Goal: Information Seeking & Learning: Find specific fact

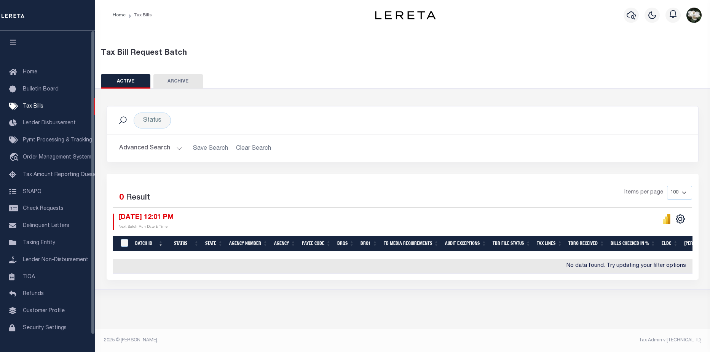
drag, startPoint x: 159, startPoint y: 133, endPoint x: 110, endPoint y: 299, distance: 172.9
click at [159, 133] on div "Status Search" at bounding box center [402, 121] width 591 height 28
click at [45, 244] on span "Taxing Entity" at bounding box center [39, 242] width 32 height 5
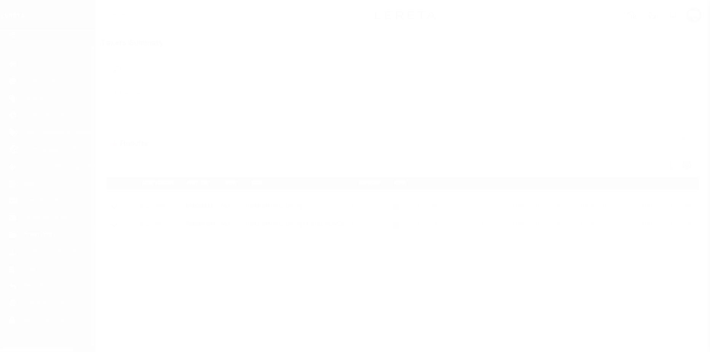
scroll to position [18, 0]
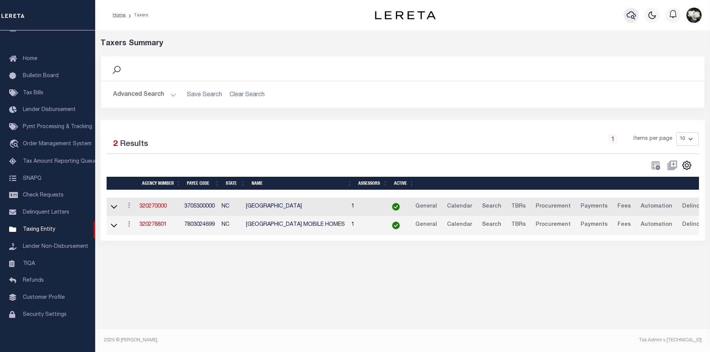
click at [631, 18] on icon "button" at bounding box center [630, 15] width 9 height 8
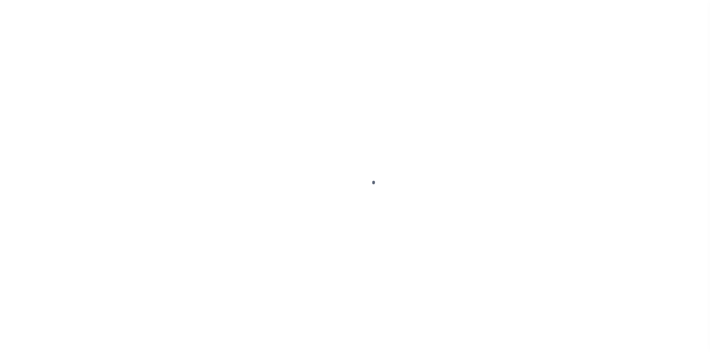
select select "NY"
select select
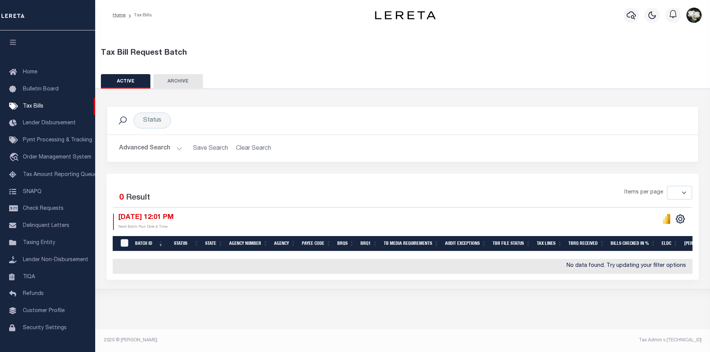
click at [143, 149] on button "Advanced Search" at bounding box center [150, 148] width 63 height 15
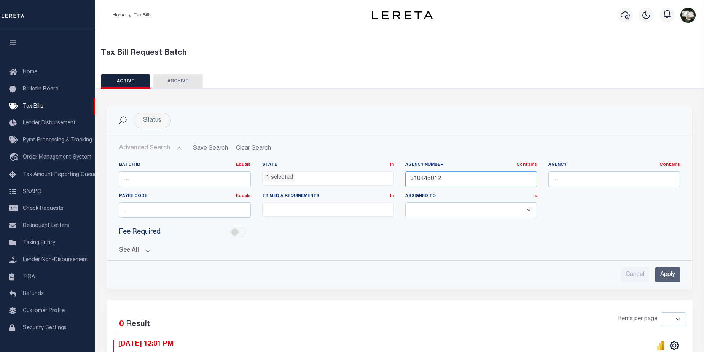
drag, startPoint x: 490, startPoint y: 178, endPoint x: 384, endPoint y: 178, distance: 105.8
click at [384, 178] on div "Batch ID Equals Equals Is Not Equal To Is Greater Than Is Less Than State In In…" at bounding box center [399, 193] width 572 height 62
click at [322, 180] on ul "1 selected" at bounding box center [328, 177] width 131 height 10
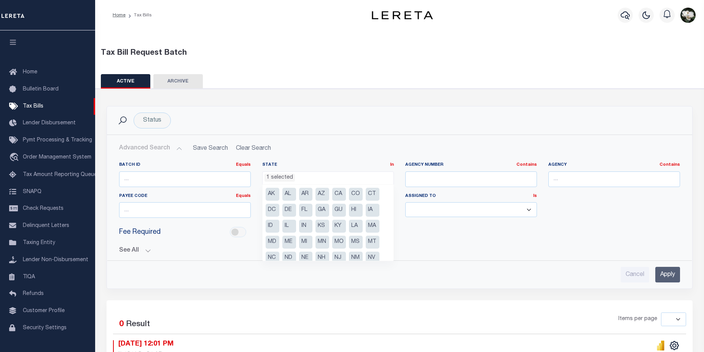
scroll to position [54, 0]
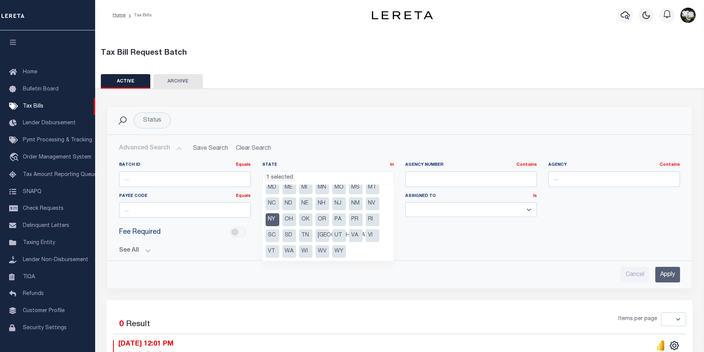
click at [271, 216] on li "NY" at bounding box center [273, 219] width 14 height 13
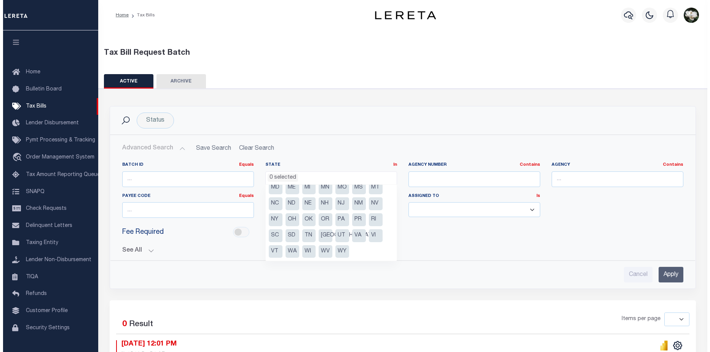
scroll to position [240, 0]
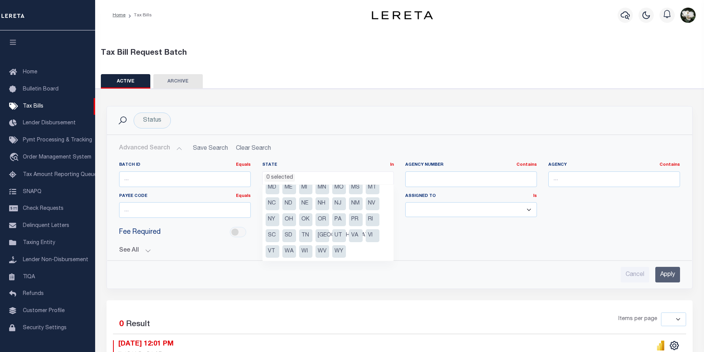
click at [272, 202] on li "NC" at bounding box center [273, 203] width 14 height 13
select select "NC"
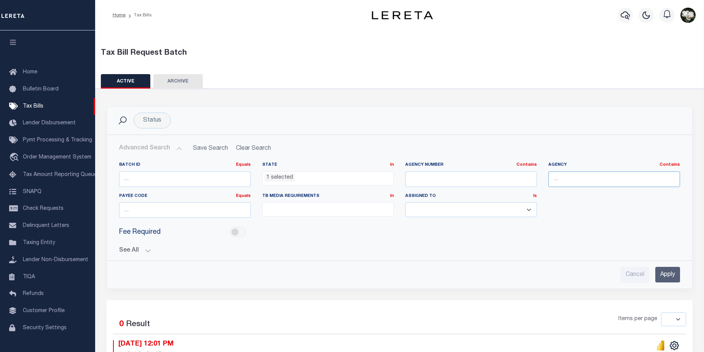
click at [610, 179] on input "text" at bounding box center [614, 180] width 132 height 16
type input "Franklin county"
click at [670, 282] on input "Apply" at bounding box center [667, 275] width 25 height 16
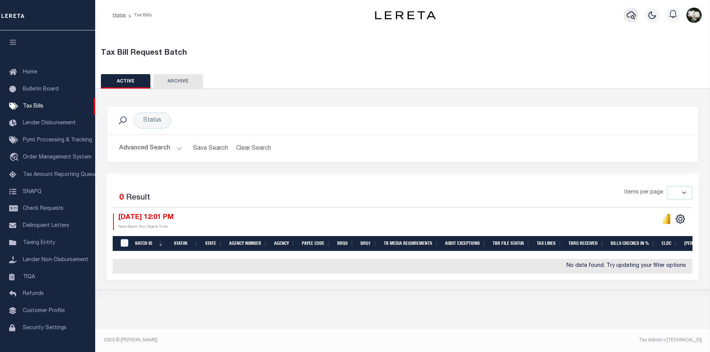
click at [629, 14] on icon "button" at bounding box center [630, 15] width 9 height 9
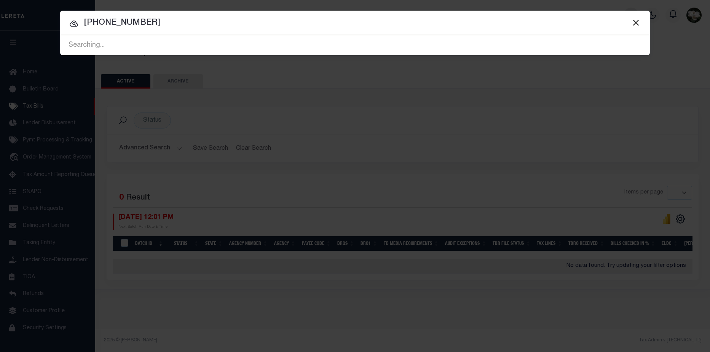
type input "490-232456-00"
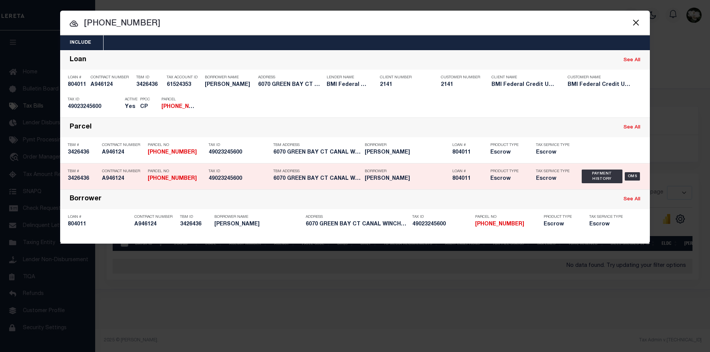
click at [475, 183] on div "Loan # 804011" at bounding box center [469, 177] width 34 height 22
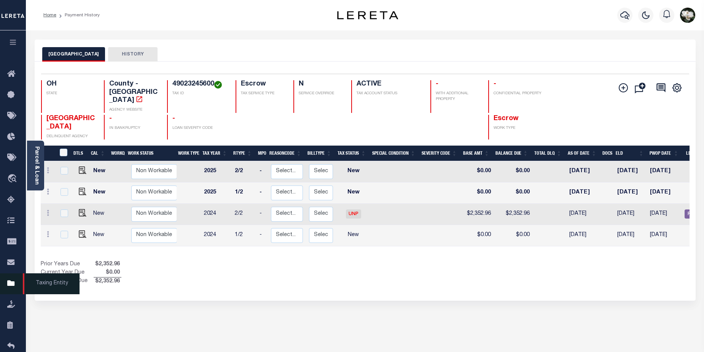
click at [14, 288] on icon at bounding box center [13, 284] width 12 height 10
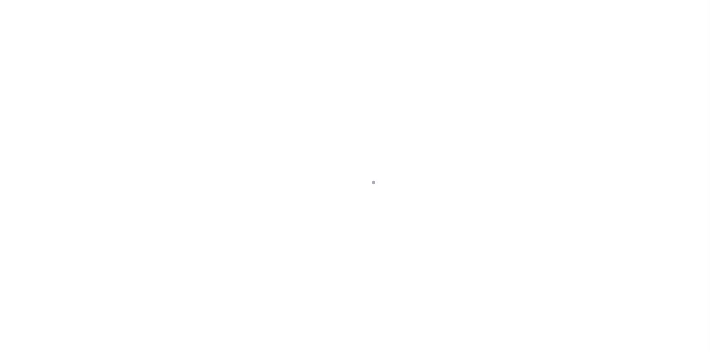
select select "NC"
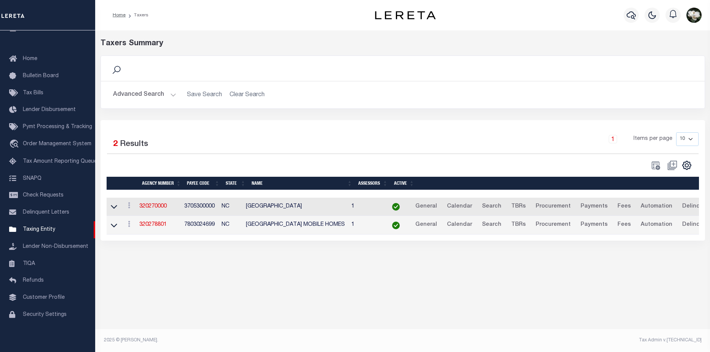
click at [131, 94] on button "Advanced Search" at bounding box center [144, 95] width 63 height 15
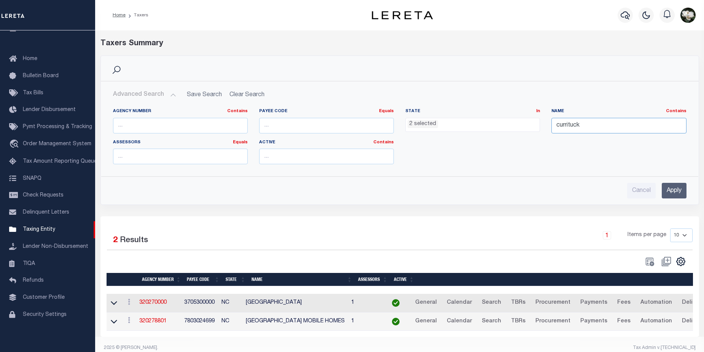
drag, startPoint x: 602, startPoint y: 122, endPoint x: 528, endPoint y: 122, distance: 74.6
click at [528, 122] on div "Agency Number Contains Contains Is Payee Code Equals Equals Is Not Equal To Is …" at bounding box center [399, 139] width 585 height 62
type input "franklin"
click at [677, 191] on input "Apply" at bounding box center [674, 191] width 25 height 16
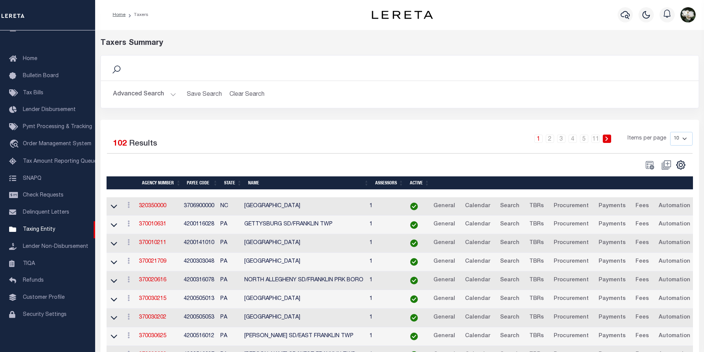
scroll to position [0, 0]
click at [121, 95] on button "Advanced Search" at bounding box center [144, 95] width 63 height 15
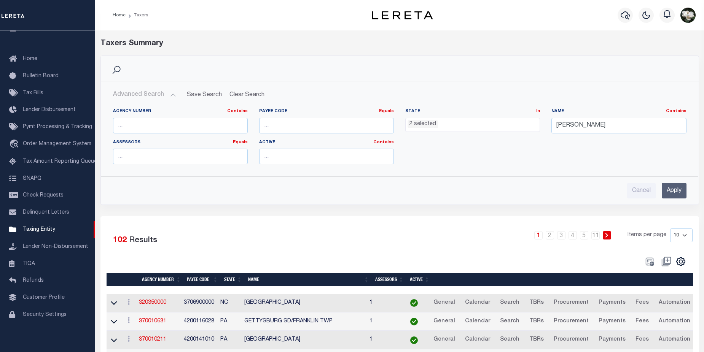
click at [454, 127] on ul "2 selected" at bounding box center [473, 123] width 134 height 10
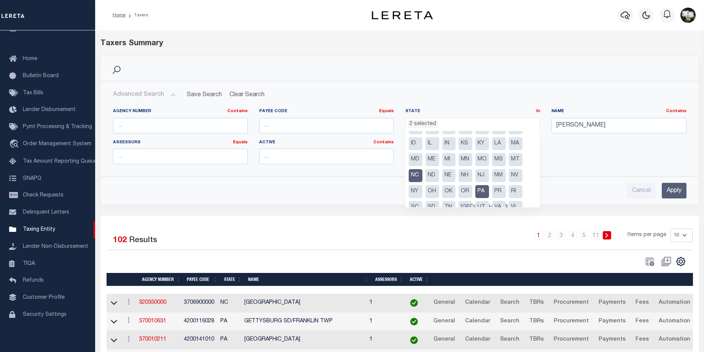
scroll to position [38, 0]
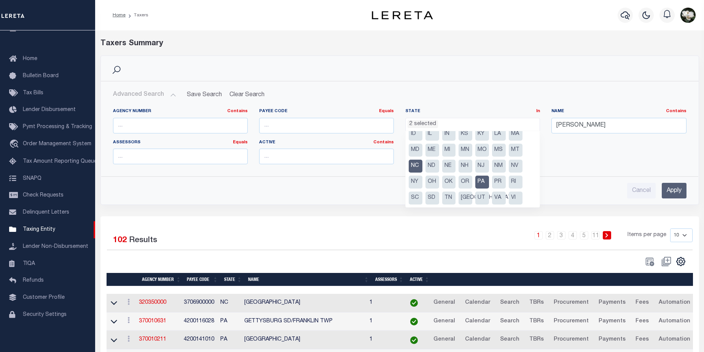
click at [478, 182] on li "PA" at bounding box center [482, 182] width 14 height 13
click at [416, 166] on li "NC" at bounding box center [416, 166] width 14 height 13
click at [432, 182] on li "OH" at bounding box center [432, 182] width 14 height 13
select select "OH"
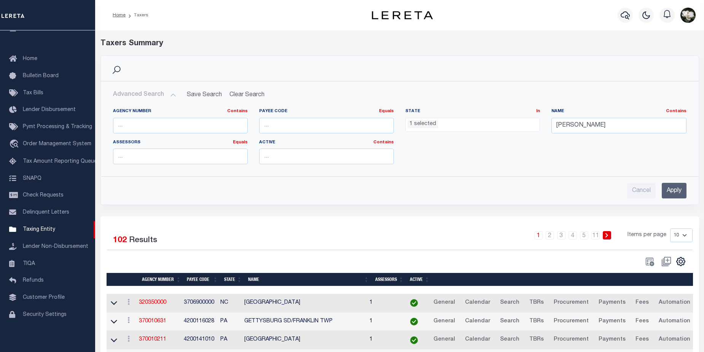
click at [682, 191] on input "Apply" at bounding box center [674, 191] width 25 height 16
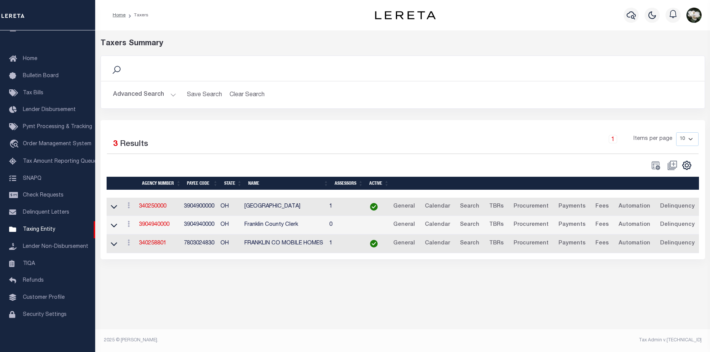
drag, startPoint x: 156, startPoint y: 209, endPoint x: 209, endPoint y: 198, distance: 53.9
click at [156, 209] on link "340250000" at bounding box center [152, 206] width 27 height 5
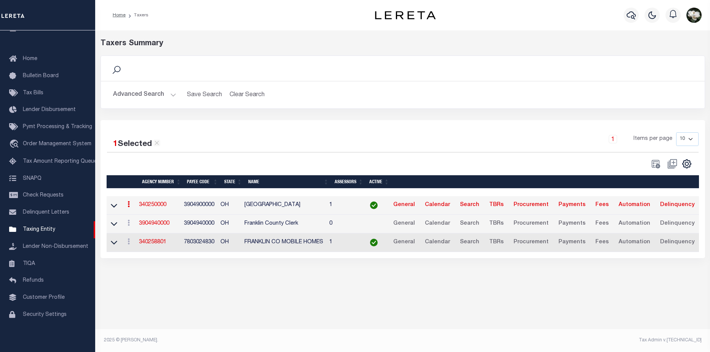
click at [153, 97] on button "Advanced Search" at bounding box center [144, 95] width 63 height 15
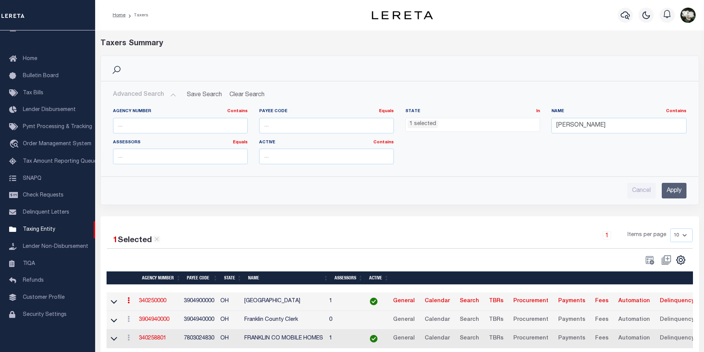
click at [478, 129] on span "1 selected" at bounding box center [472, 125] width 135 height 14
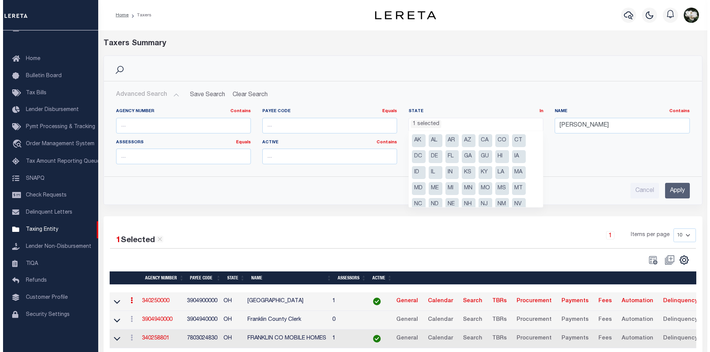
scroll to position [38, 0]
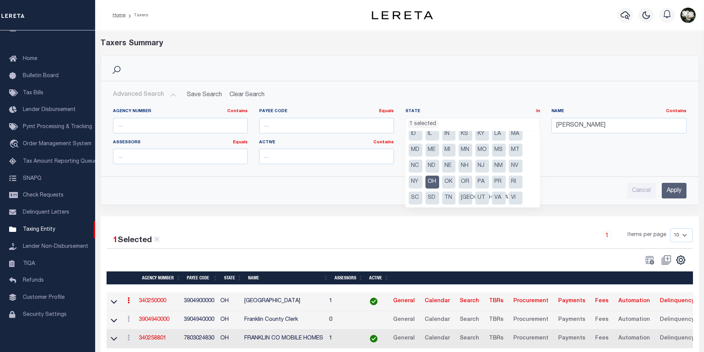
click at [430, 184] on li "OH" at bounding box center [432, 182] width 14 height 13
click at [414, 183] on li "NY" at bounding box center [416, 182] width 14 height 13
select select "NY"
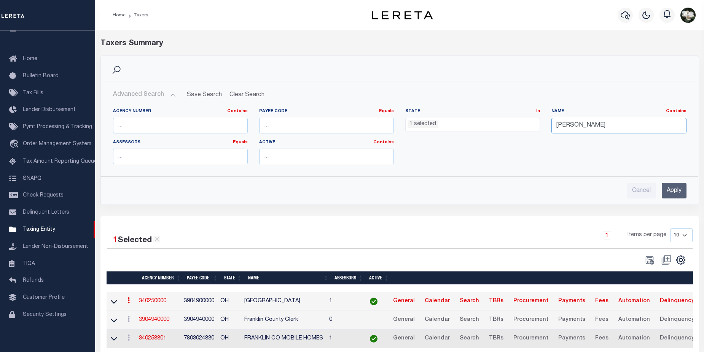
drag, startPoint x: 591, startPoint y: 127, endPoint x: 537, endPoint y: 126, distance: 54.0
click at [537, 126] on div "Agency Number Contains Contains Is Payee Code Equals Equals Is Not Equal To Is …" at bounding box center [399, 139] width 585 height 62
click at [674, 186] on input "Apply" at bounding box center [674, 191] width 25 height 16
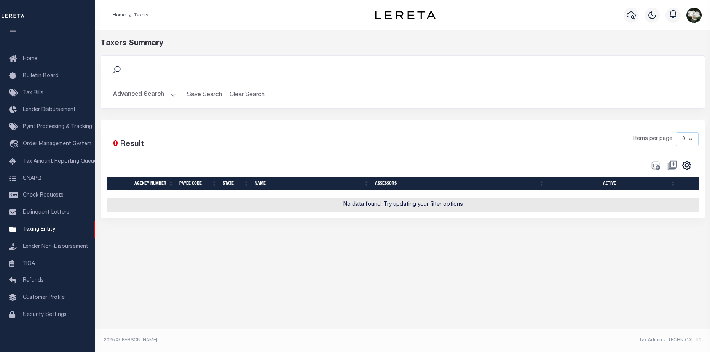
click at [135, 95] on button "Advanced Search" at bounding box center [144, 95] width 63 height 15
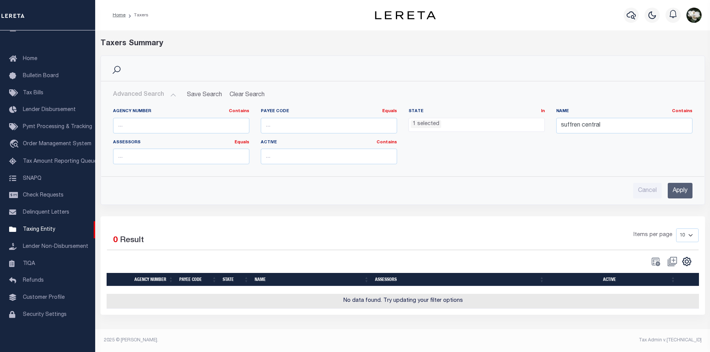
click at [463, 123] on ul "1 selected" at bounding box center [476, 123] width 135 height 10
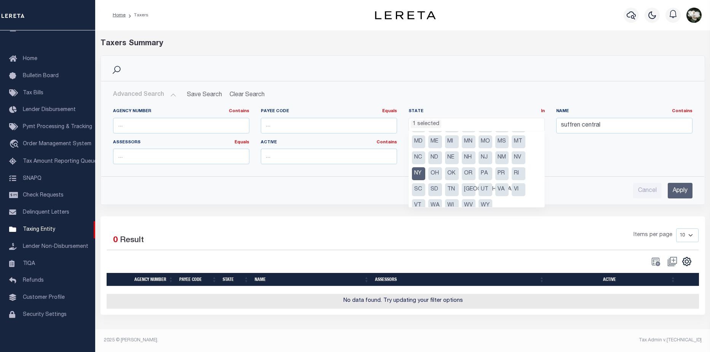
scroll to position [33, 0]
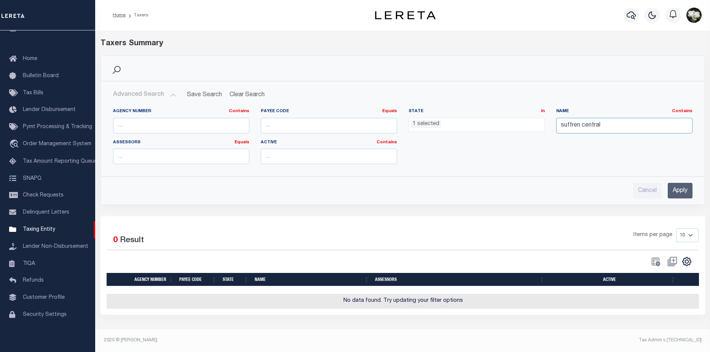
drag, startPoint x: 579, startPoint y: 124, endPoint x: 610, endPoint y: 124, distance: 31.6
click at [610, 124] on input "suffren central" at bounding box center [624, 126] width 136 height 16
click at [677, 188] on input "Apply" at bounding box center [679, 191] width 25 height 16
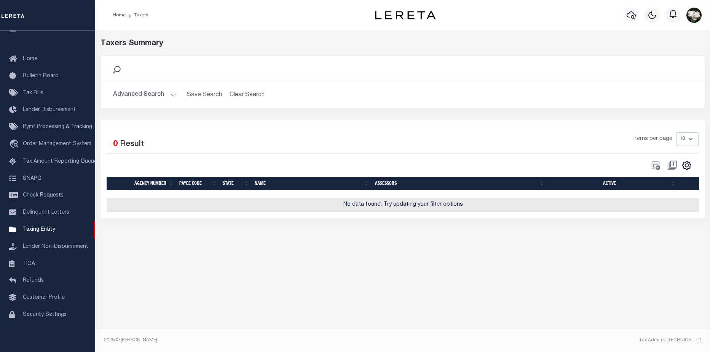
click at [148, 97] on button "Advanced Search" at bounding box center [144, 95] width 63 height 15
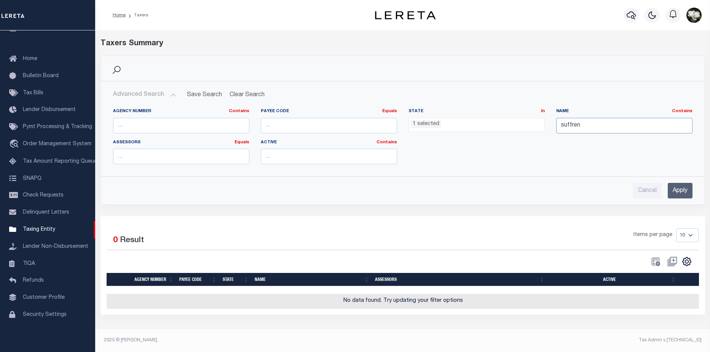
drag, startPoint x: 596, startPoint y: 124, endPoint x: 549, endPoint y: 119, distance: 47.5
click at [549, 119] on div "Agency Number Contains Contains Is Payee Code Equals Equals Is Not Equal To Is …" at bounding box center [402, 139] width 591 height 62
type input "east ramapo"
click at [674, 192] on input "Apply" at bounding box center [679, 191] width 25 height 16
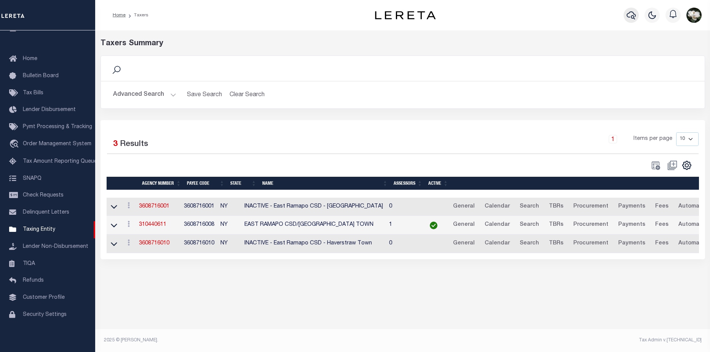
click at [631, 21] on button "button" at bounding box center [630, 15] width 15 height 15
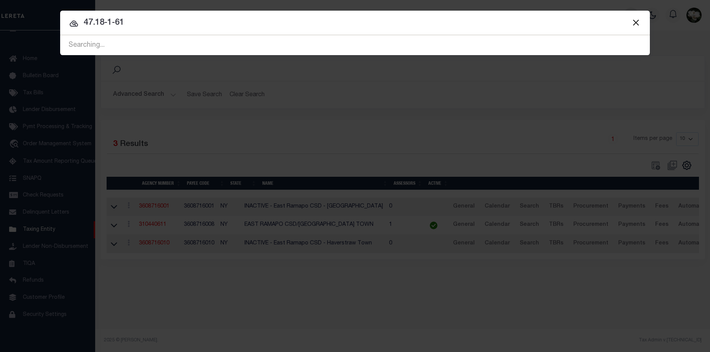
type input "47.18-1-61"
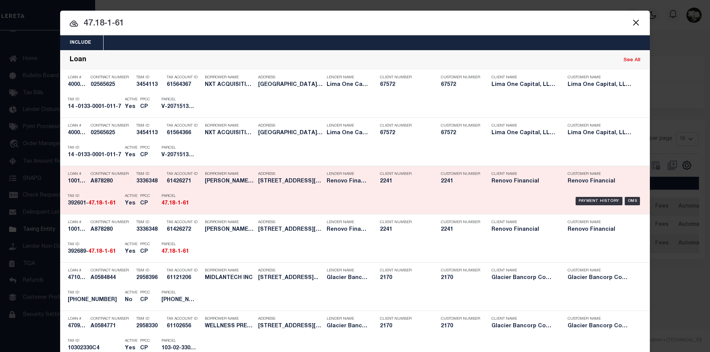
click at [395, 203] on div "Payment History OMS" at bounding box center [424, 201] width 435 height 22
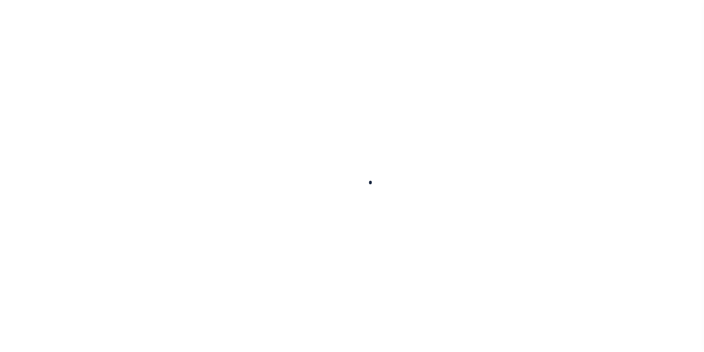
select select
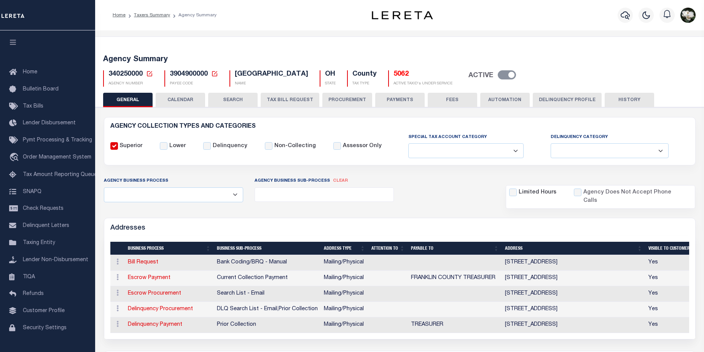
click at [346, 100] on button "PROCUREMENT" at bounding box center [347, 100] width 50 height 14
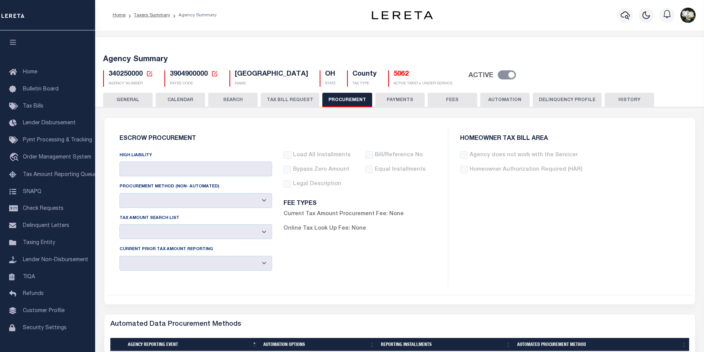
type input "$12,000"
select select "1"
select select "4"
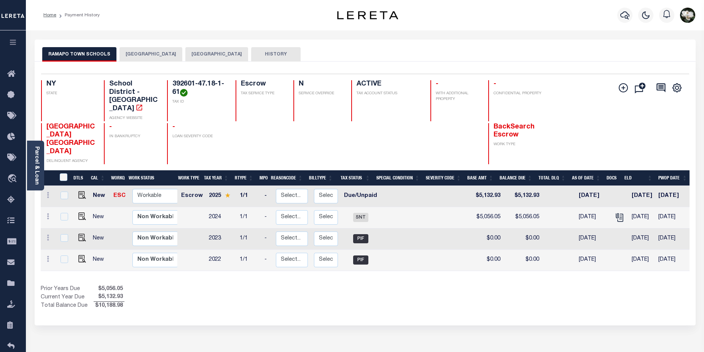
click at [92, 54] on button "RAMAPO TOWN SCHOOLS" at bounding box center [79, 54] width 74 height 14
click at [81, 191] on img "" at bounding box center [82, 195] width 8 height 8
checkbox input "true"
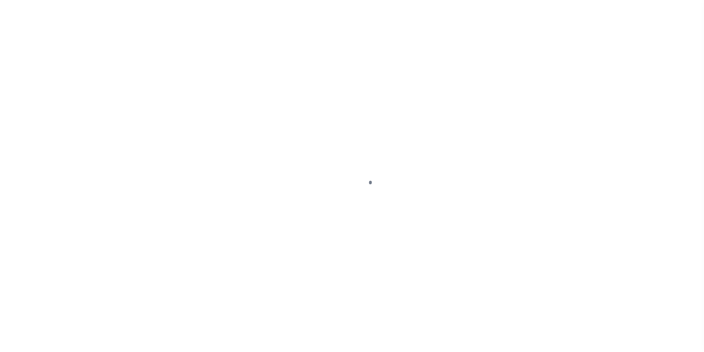
select select "DUE"
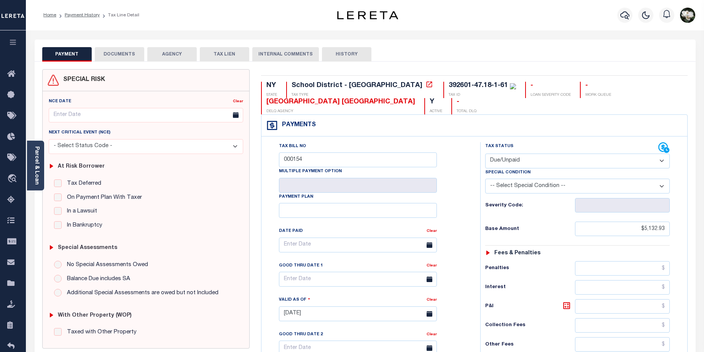
click at [171, 51] on button "AGENCY" at bounding box center [171, 54] width 49 height 14
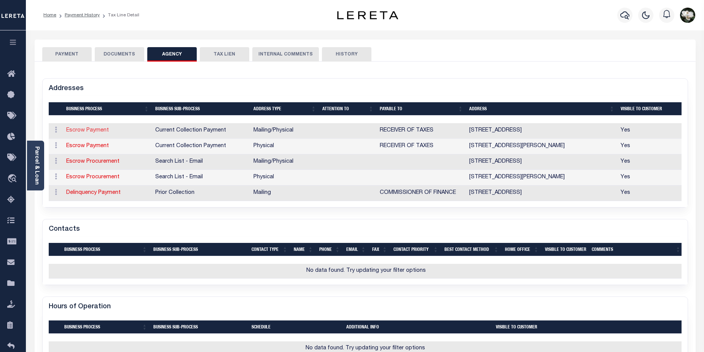
click at [103, 131] on link "Escrow Payment" at bounding box center [87, 130] width 43 height 5
select select "1"
checkbox input "false"
select select
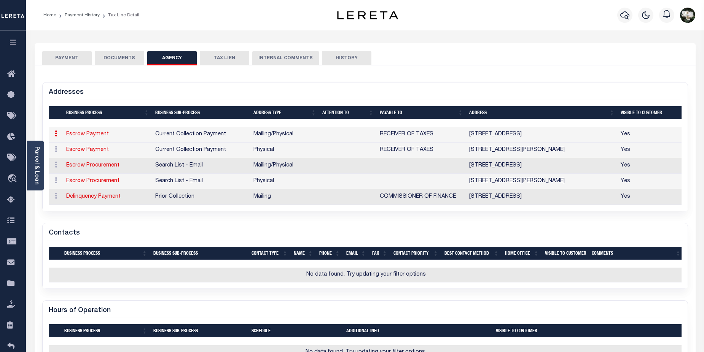
type input "237 ROUTE 59"
type input "SUFFERN"
select select "NY"
type input "10901"
select select "5"
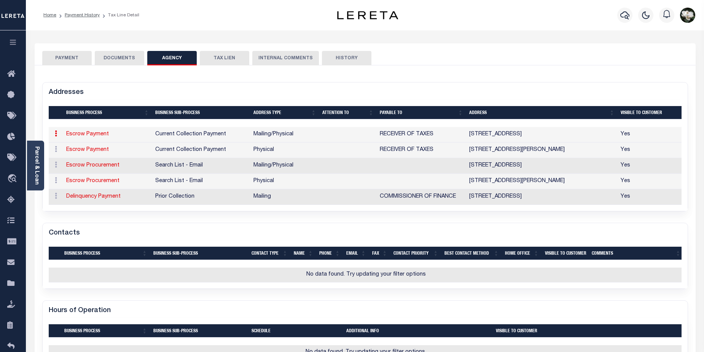
checkbox input "true"
type input "RECEIVER OF TAXES"
select select "11"
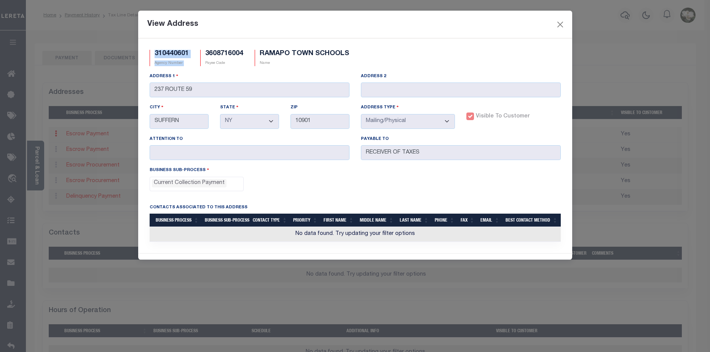
drag, startPoint x: 155, startPoint y: 53, endPoint x: 190, endPoint y: 54, distance: 34.6
click at [194, 54] on div "310440601 Agency Number 3608716004 Payee Code [GEOGRAPHIC_DATA] SCHOOLS Name" at bounding box center [355, 61] width 422 height 22
click at [223, 29] on div "View Address" at bounding box center [355, 25] width 434 height 28
click at [193, 52] on div "310440601 Agency Number" at bounding box center [169, 58] width 51 height 16
drag, startPoint x: 192, startPoint y: 52, endPoint x: 174, endPoint y: 54, distance: 18.8
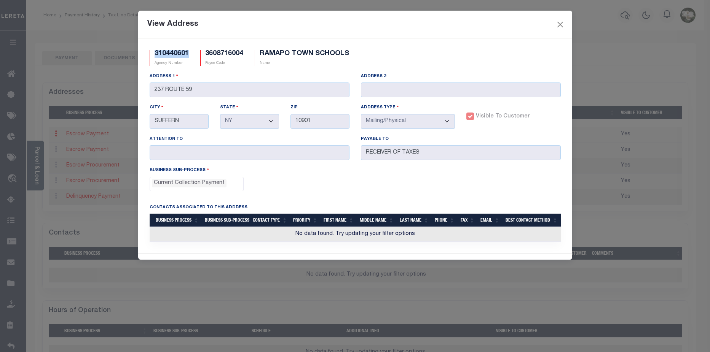
click at [154, 53] on div "310440601 Agency Number" at bounding box center [169, 58] width 51 height 16
copy h5 "310440601"
click at [564, 25] on button "Close" at bounding box center [560, 24] width 10 height 10
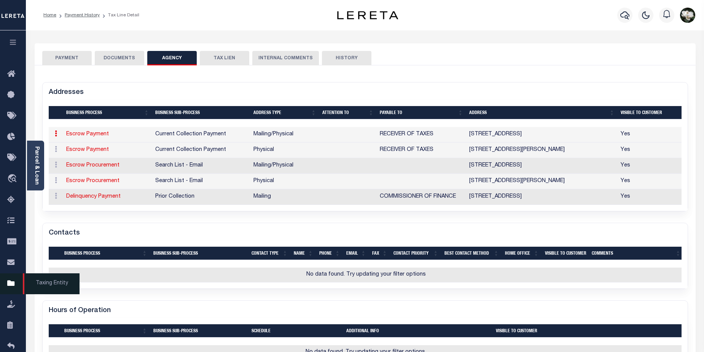
click at [11, 284] on icon at bounding box center [13, 284] width 12 height 10
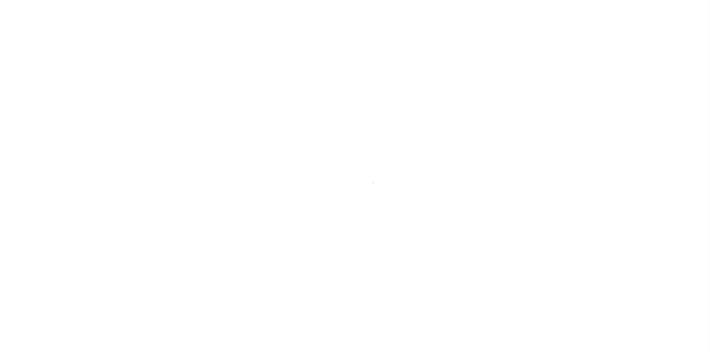
select select "NY"
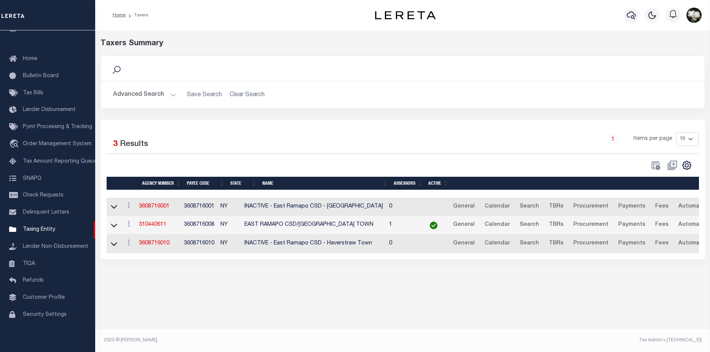
drag, startPoint x: 128, startPoint y: 96, endPoint x: 151, endPoint y: 97, distance: 22.5
click at [132, 96] on button "Advanced Search" at bounding box center [144, 95] width 63 height 15
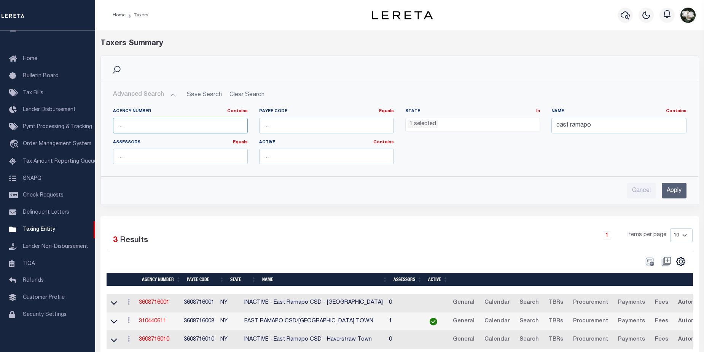
click at [185, 126] on input "text" at bounding box center [180, 126] width 135 height 16
paste input "310440601"
type input "310440601"
drag, startPoint x: 620, startPoint y: 124, endPoint x: 463, endPoint y: 115, distance: 156.7
click at [463, 115] on div "Agency Number Contains Contains Is 310440601 Payee Code Equals Equals Is Not Eq…" at bounding box center [399, 139] width 585 height 62
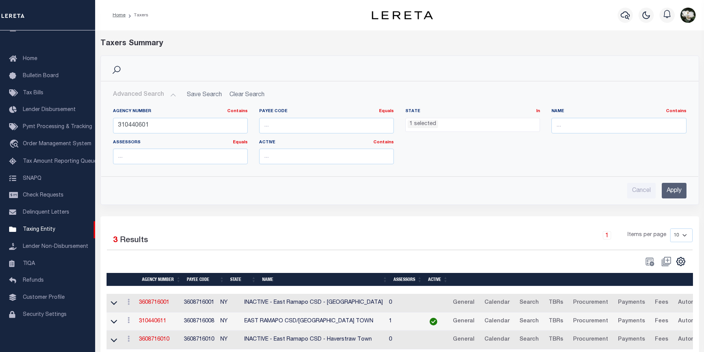
click at [452, 128] on ul "1 selected" at bounding box center [473, 123] width 134 height 10
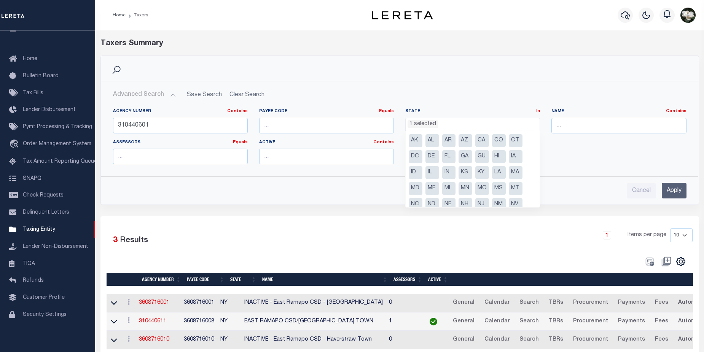
click at [670, 190] on input "Apply" at bounding box center [674, 191] width 25 height 16
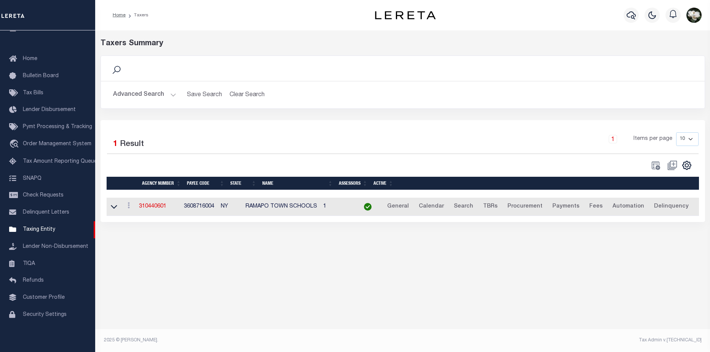
drag, startPoint x: 156, startPoint y: 210, endPoint x: 171, endPoint y: 205, distance: 16.1
click at [156, 209] on link "310440601" at bounding box center [152, 206] width 27 height 5
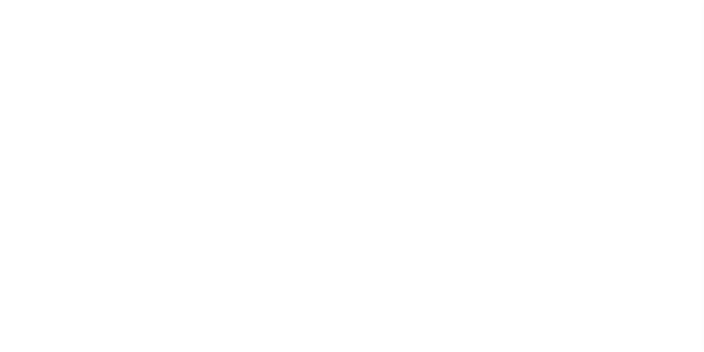
select select
checkbox input "false"
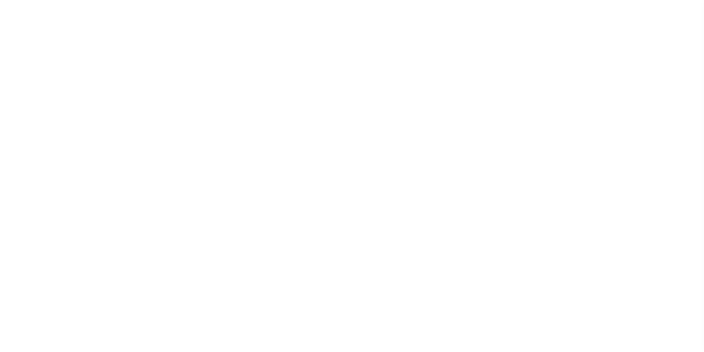
checkbox input "false"
type input "3608716004"
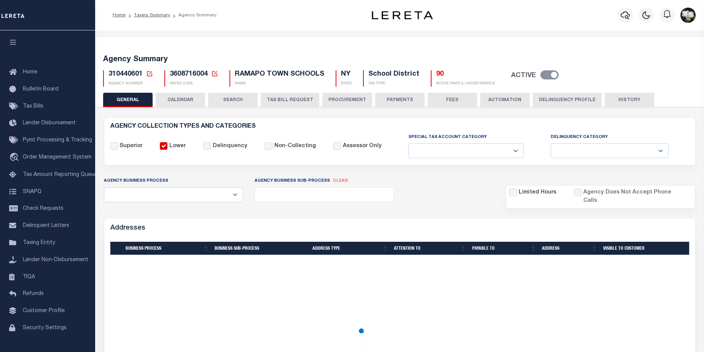
click at [348, 100] on button "PROCUREMENT" at bounding box center [347, 100] width 50 height 14
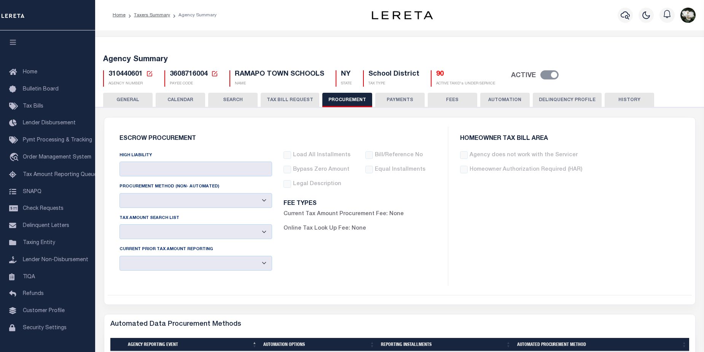
type input "$25,000"
select select "1"
select select "4"
click at [621, 16] on icon "button" at bounding box center [625, 15] width 9 height 9
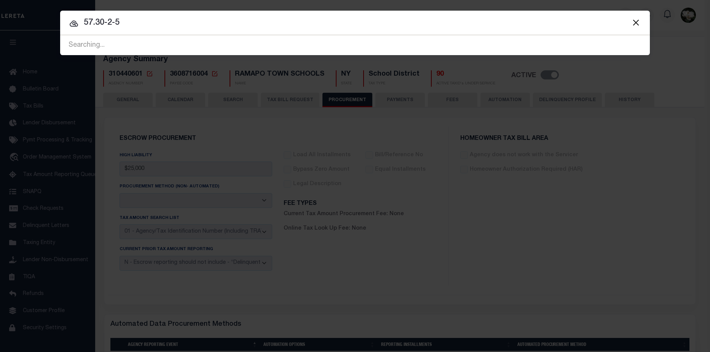
type input "57.30-2-5"
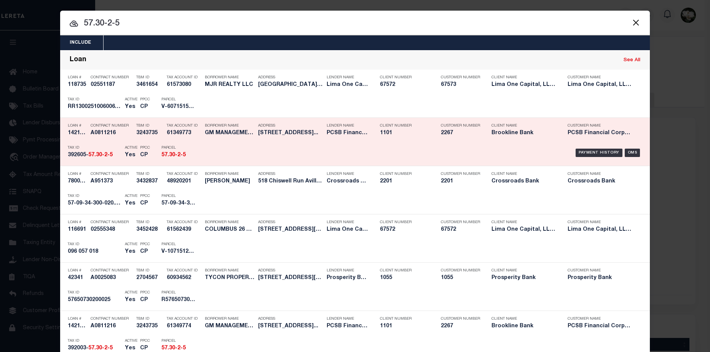
click at [314, 143] on div "Payment History OMS" at bounding box center [424, 153] width 435 height 22
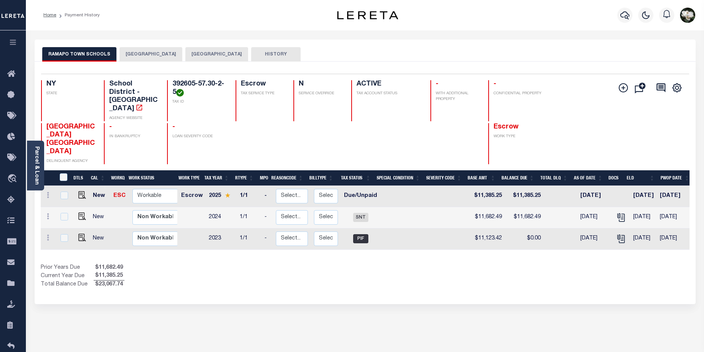
click at [61, 57] on button "RAMAPO TOWN SCHOOLS" at bounding box center [79, 54] width 74 height 14
click at [81, 191] on img "" at bounding box center [82, 195] width 8 height 8
checkbox input "true"
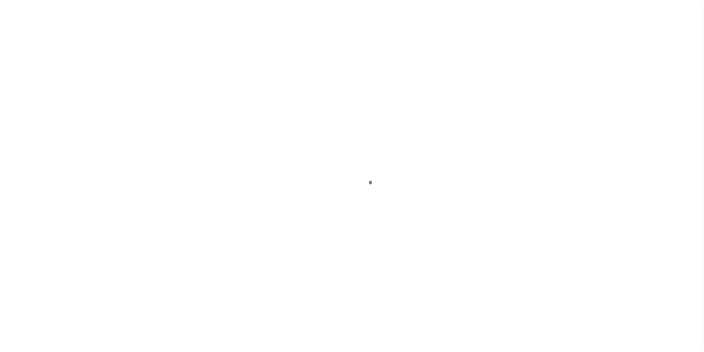
select select "DUE"
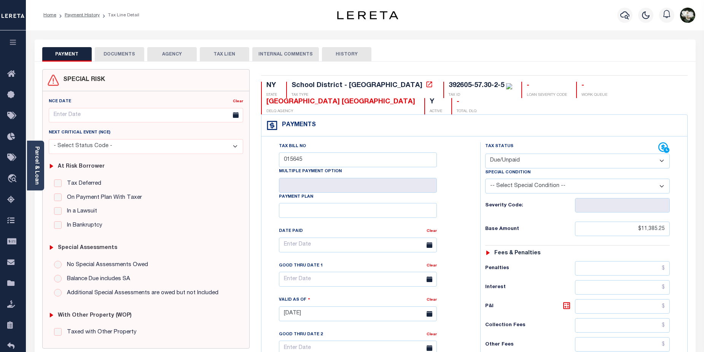
click at [175, 53] on button "AGENCY" at bounding box center [171, 54] width 49 height 14
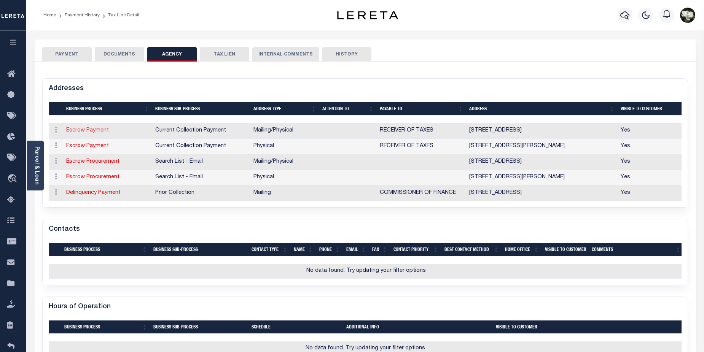
click at [91, 133] on link "Escrow Payment" at bounding box center [87, 130] width 43 height 5
select select "1"
checkbox input "false"
select select "11"
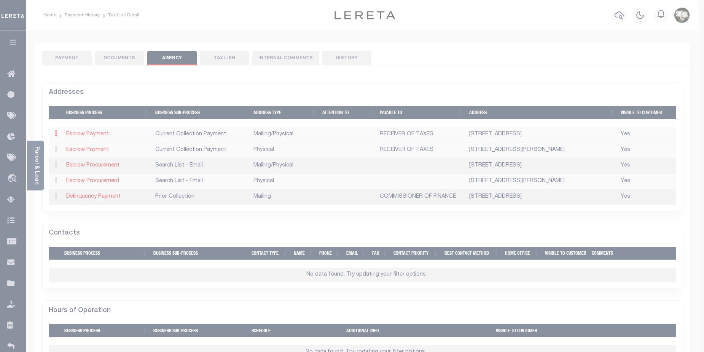
type input "237 ROUTE 59"
type input "SUFFERN"
select select "NY"
type input "10901"
select select "5"
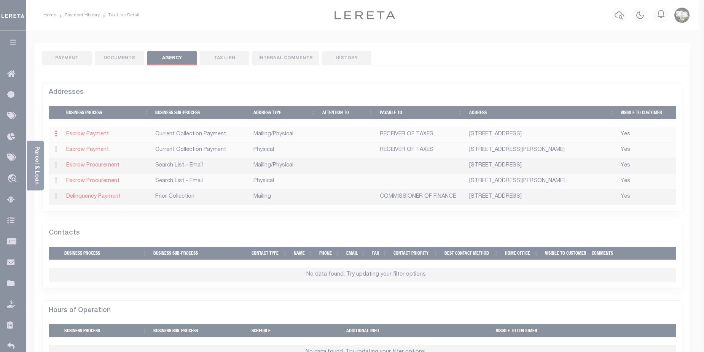
checkbox input "true"
type input "RECEIVER OF TAXES"
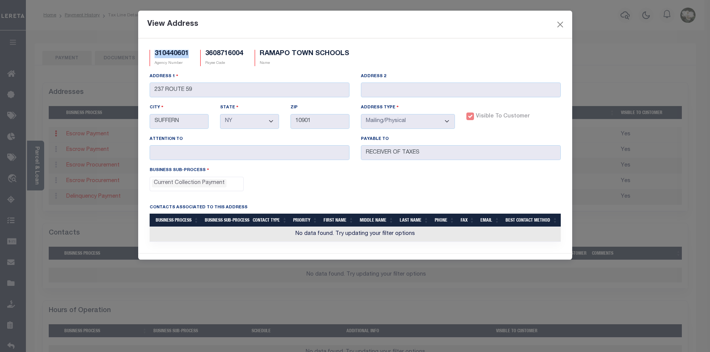
drag, startPoint x: 192, startPoint y: 53, endPoint x: 153, endPoint y: 53, distance: 38.8
click at [153, 53] on div "310440601 Agency Number" at bounding box center [169, 58] width 51 height 16
copy h5 "310440601"
drag, startPoint x: 558, startPoint y: 27, endPoint x: 89, endPoint y: 272, distance: 529.3
click at [557, 28] on button "Close" at bounding box center [560, 24] width 10 height 10
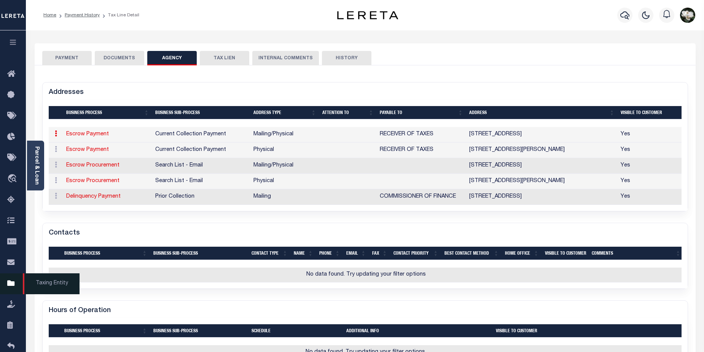
click at [8, 288] on icon at bounding box center [13, 284] width 12 height 10
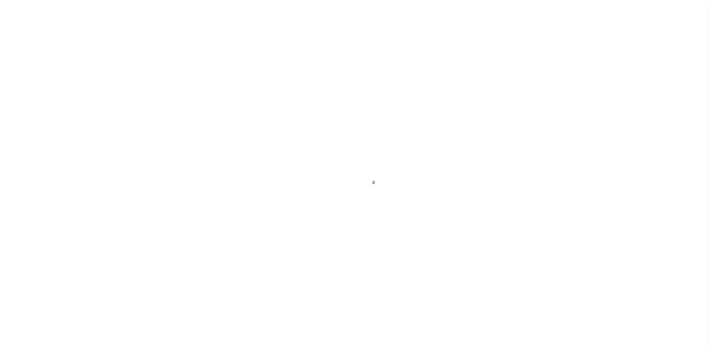
scroll to position [18, 0]
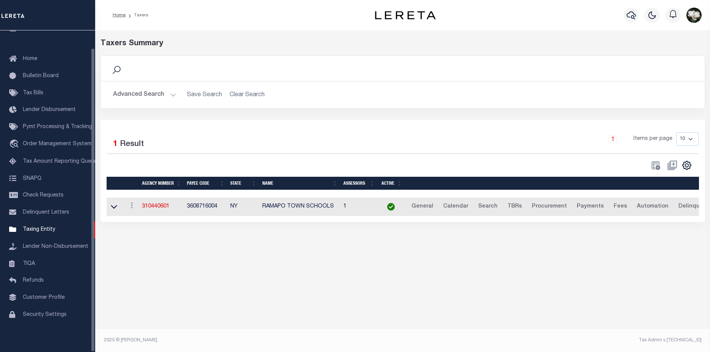
click at [134, 102] on button "Advanced Search" at bounding box center [144, 95] width 63 height 15
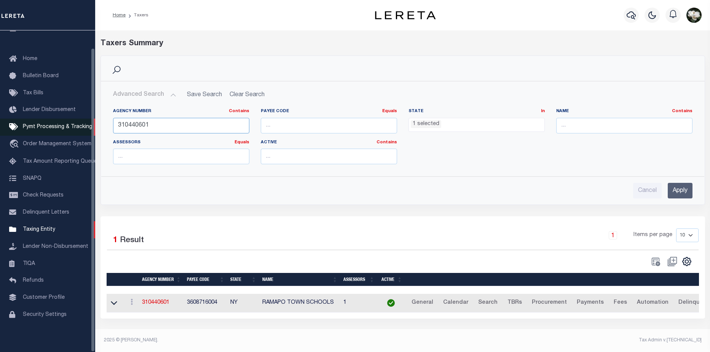
drag, startPoint x: 158, startPoint y: 126, endPoint x: 21, endPoint y: 123, distance: 137.0
click at [21, 123] on div "Home Taxers Profile" at bounding box center [355, 173] width 710 height 347
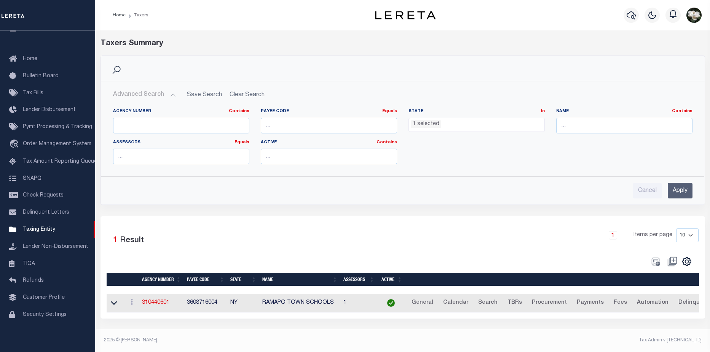
click at [488, 127] on ul "1 selected" at bounding box center [476, 123] width 135 height 10
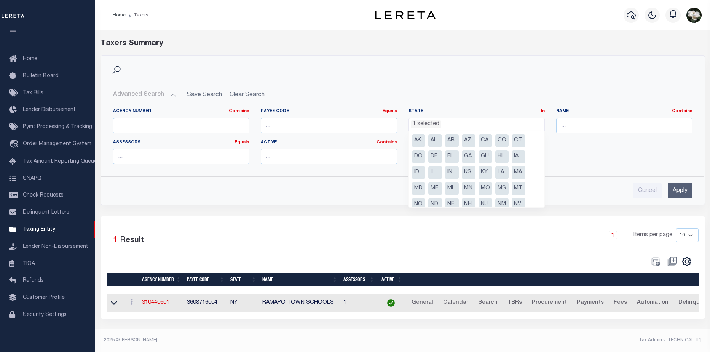
click at [625, 135] on div "Name Contains Contains Is" at bounding box center [624, 123] width 148 height 31
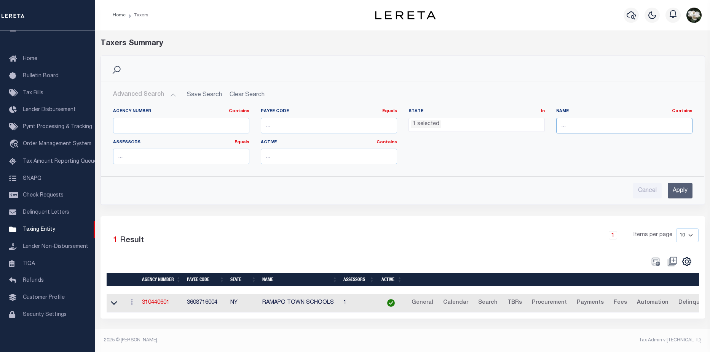
click at [608, 124] on input "text" at bounding box center [624, 126] width 136 height 16
click at [681, 190] on input "Apply" at bounding box center [679, 191] width 25 height 16
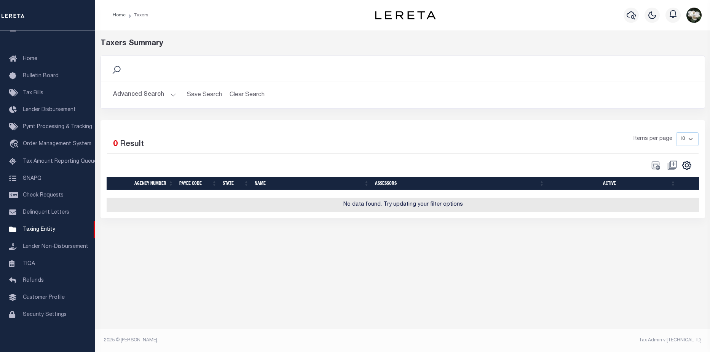
click at [157, 96] on button "Advanced Search" at bounding box center [144, 95] width 63 height 15
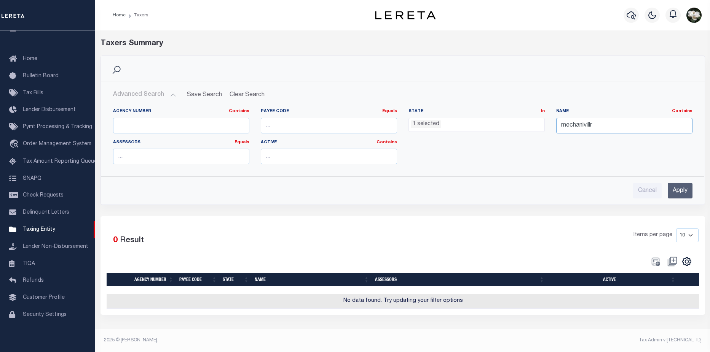
drag, startPoint x: 594, startPoint y: 126, endPoint x: 657, endPoint y: 132, distance: 62.7
click at [592, 126] on input "mechanivillr" at bounding box center [624, 126] width 136 height 16
type input "mechanicville"
click at [679, 190] on input "Apply" at bounding box center [679, 191] width 25 height 16
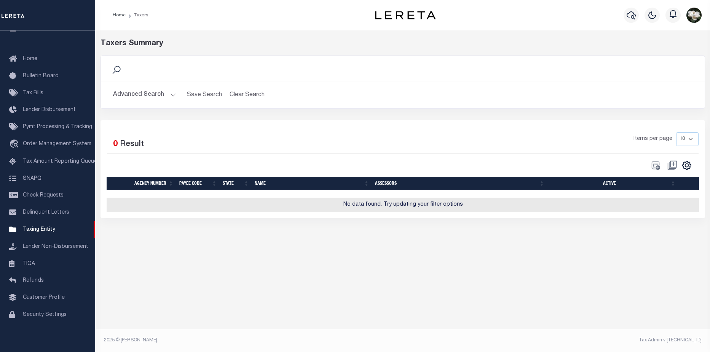
click at [148, 96] on button "Advanced Search" at bounding box center [144, 95] width 63 height 15
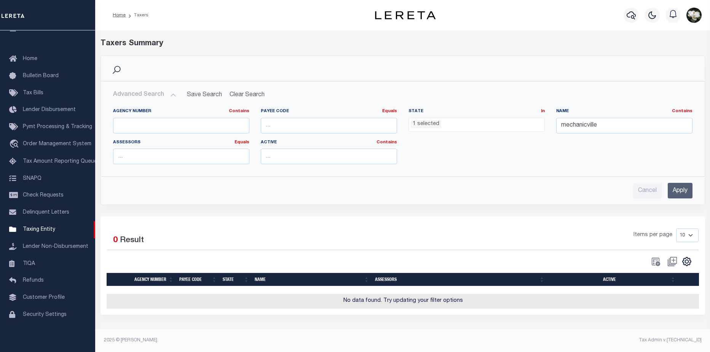
click at [508, 128] on ul "1 selected" at bounding box center [476, 123] width 135 height 10
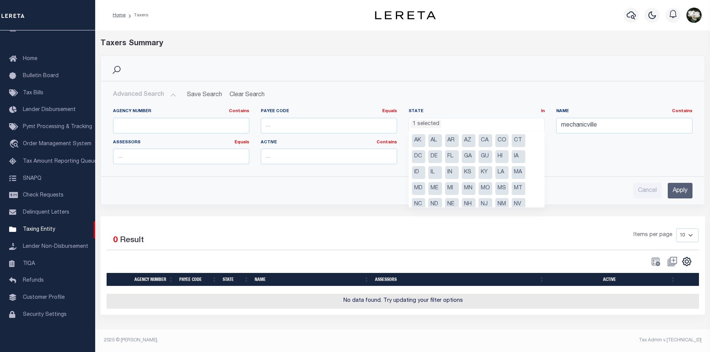
scroll to position [38, 0]
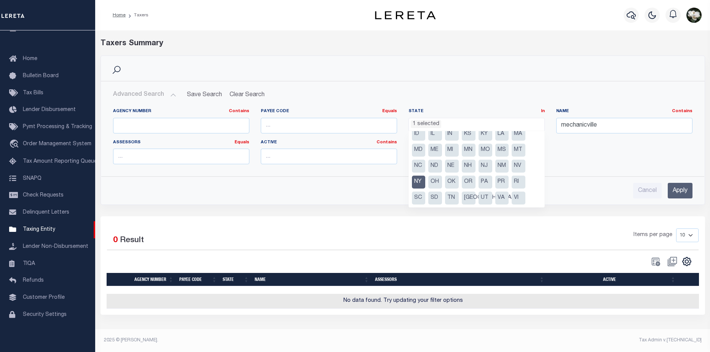
click at [681, 190] on input "Apply" at bounding box center [679, 191] width 25 height 16
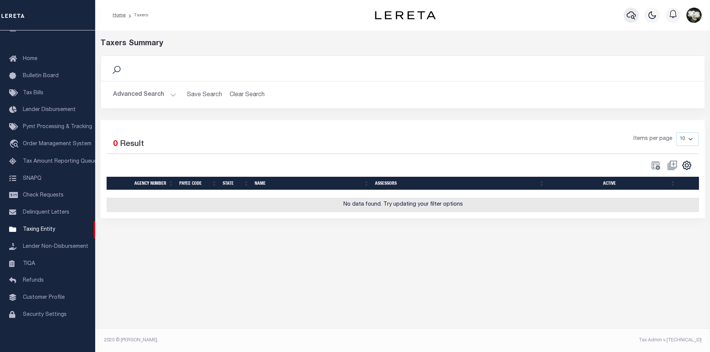
click at [629, 12] on icon "button" at bounding box center [630, 15] width 9 height 9
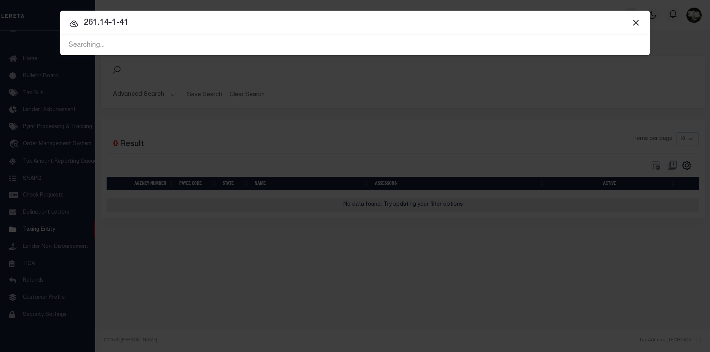
type input "261.14-1-41"
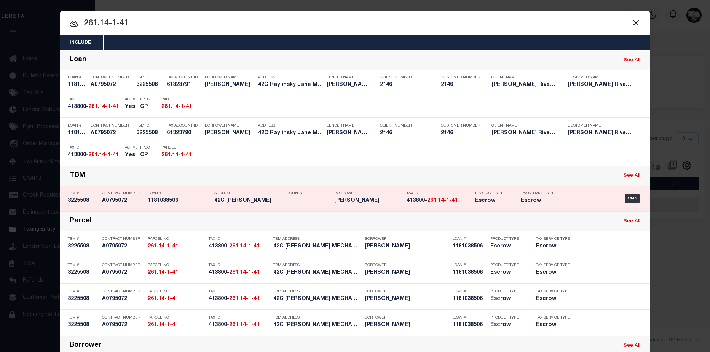
click at [466, 202] on h5 "413800- 261.14-1-41" at bounding box center [438, 201] width 65 height 6
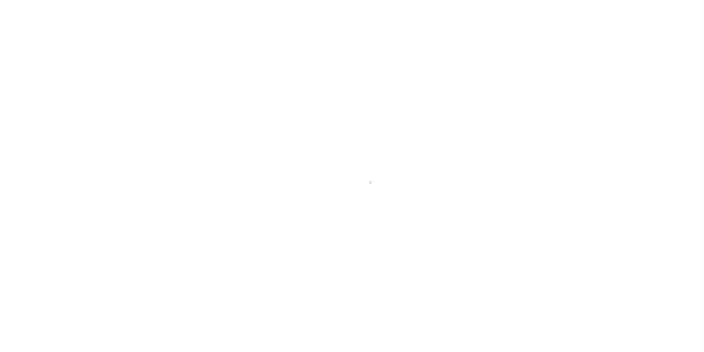
select select "Escrow"
type input "[STREET_ADDRESS]"
type input "261.14-1-41"
type input "Mechanicville NY 12118"
type input "NY"
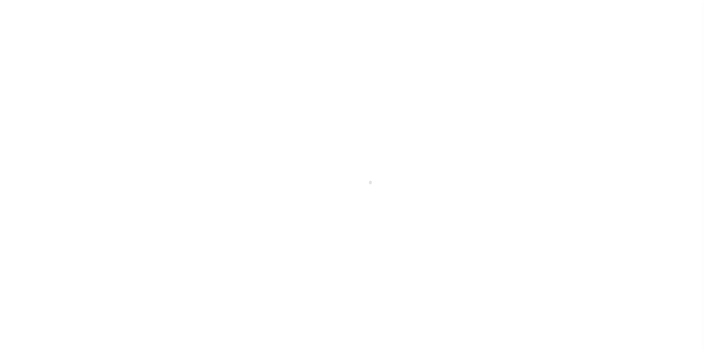
select select
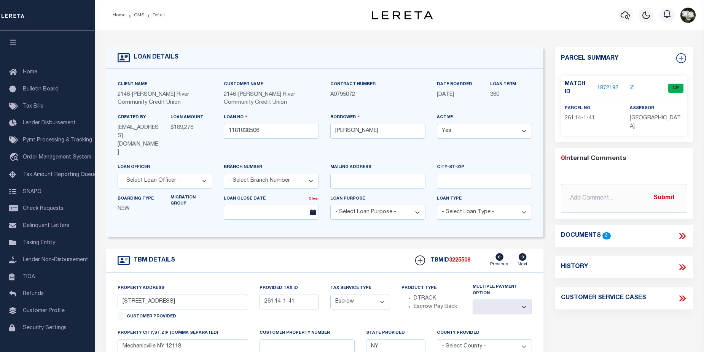
click at [607, 84] on link "1872192" at bounding box center [607, 88] width 21 height 8
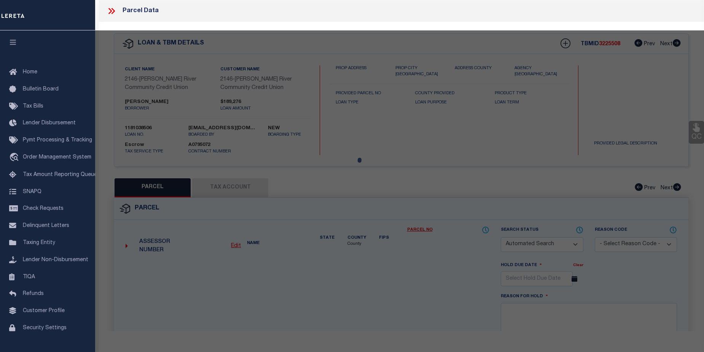
checkbox input "false"
select select "CP"
type input "[PERSON_NAME]"
select select
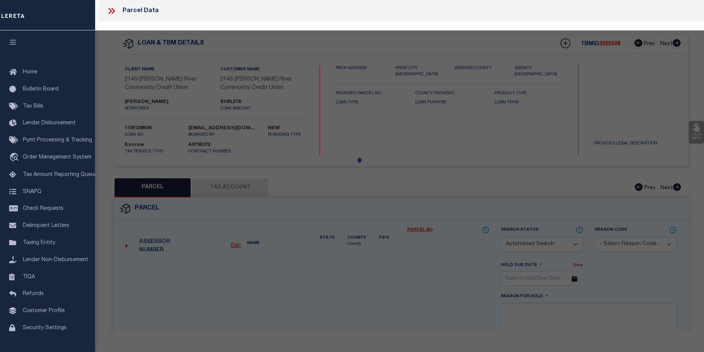
type input "42C [PERSON_NAME]"
checkbox input "false"
type input "Mechanicville NY 12118"
type textarea "AC 0.19"
type textarea "Tax ID Special Project"
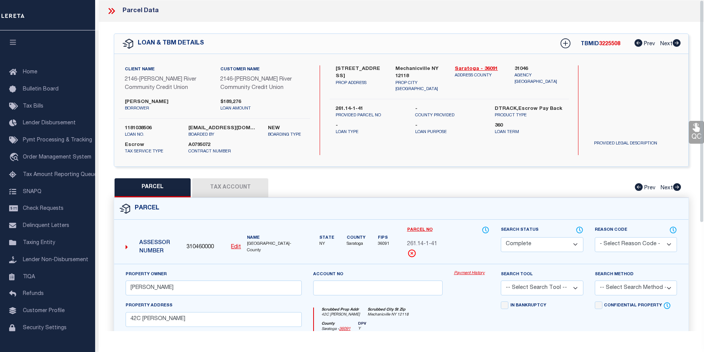
click at [471, 272] on link "Payment History" at bounding box center [471, 274] width 35 height 6
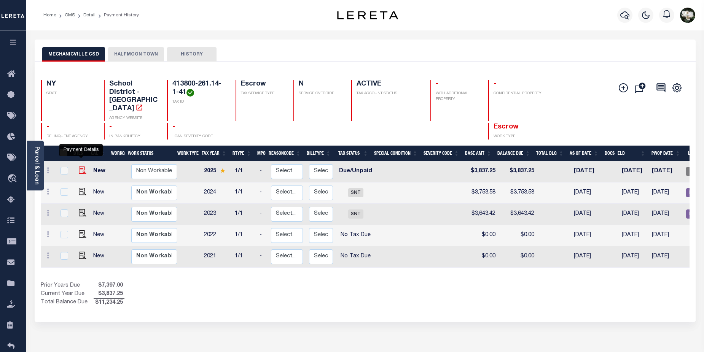
click at [81, 167] on img "" at bounding box center [83, 171] width 8 height 8
checkbox input "true"
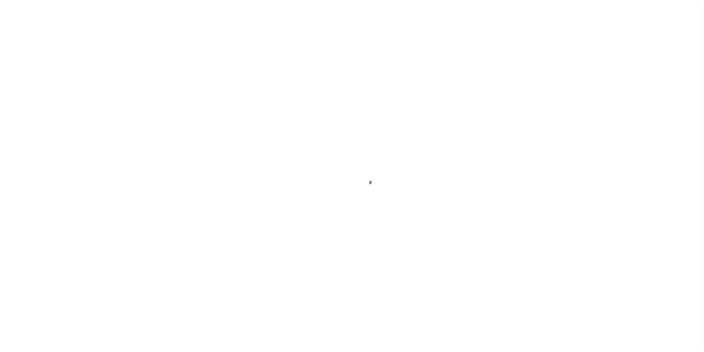
select select "DUE"
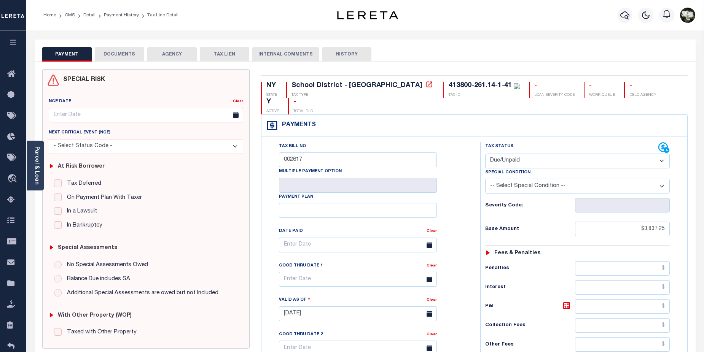
click at [172, 54] on button "AGENCY" at bounding box center [171, 54] width 49 height 14
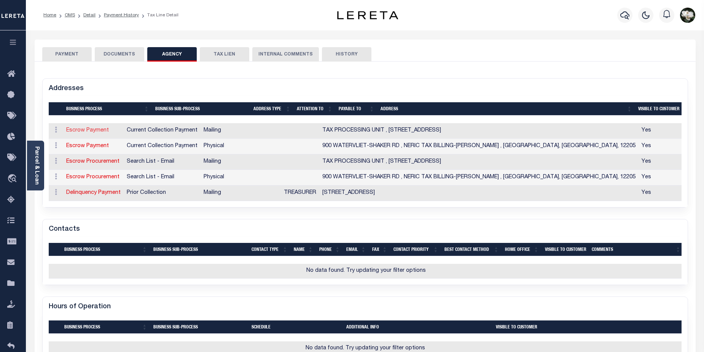
click at [96, 132] on link "Escrow Payment" at bounding box center [87, 130] width 43 height 5
select select "1"
checkbox input "false"
type input "TAX PROCESSING UNIT"
type input "TAX PROCES PO BOX 12845"
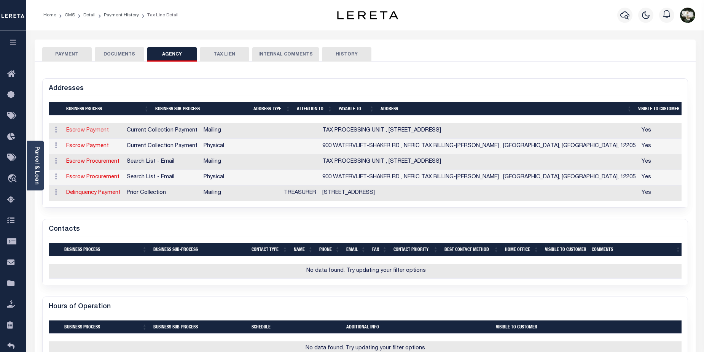
type input "ALBANY"
select select "NY"
type input "12212-4166"
checkbox input "true"
select select "11"
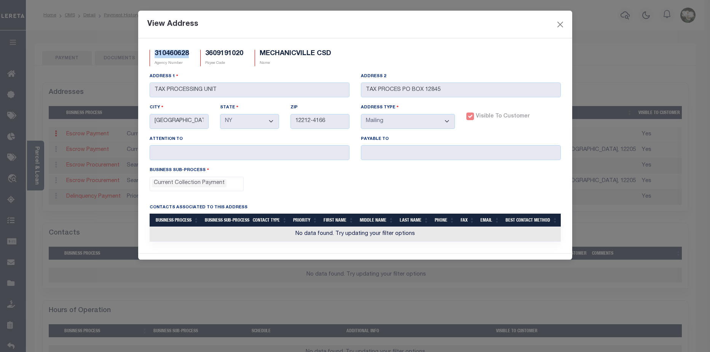
drag, startPoint x: 154, startPoint y: 53, endPoint x: 190, endPoint y: 52, distance: 35.0
click at [190, 52] on div "310460628 Agency Number" at bounding box center [169, 58] width 51 height 16
copy h5 "310460628"
click at [559, 24] on button "Close" at bounding box center [560, 24] width 10 height 10
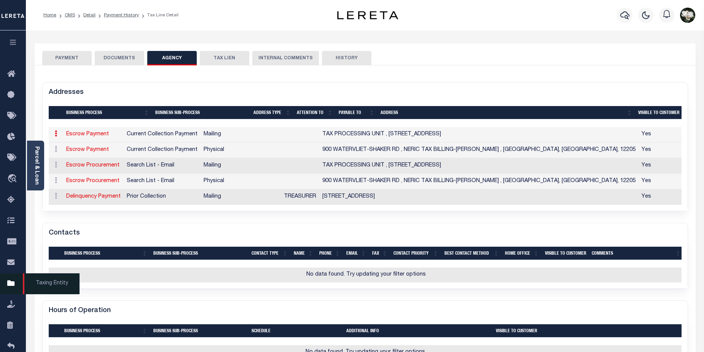
click at [16, 286] on icon at bounding box center [13, 284] width 12 height 10
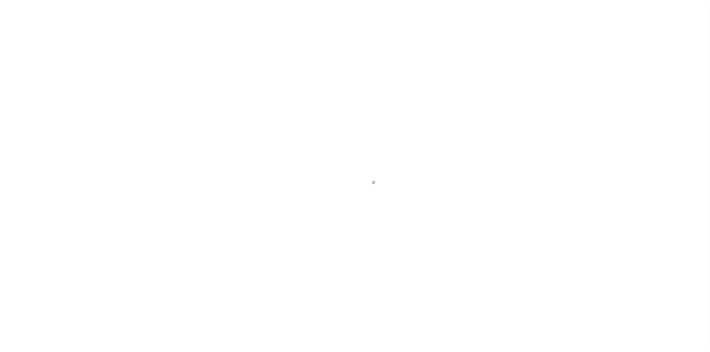
scroll to position [18, 0]
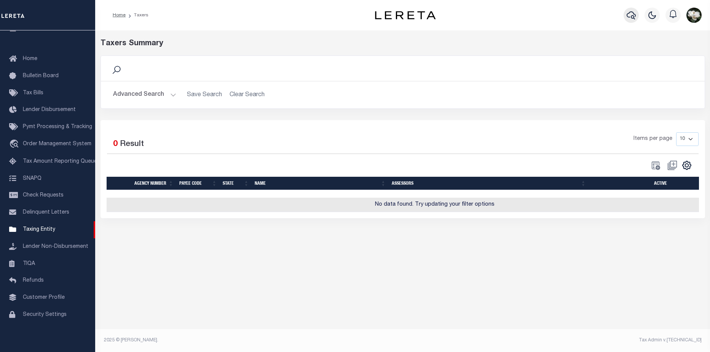
click at [631, 17] on icon "button" at bounding box center [630, 15] width 9 height 8
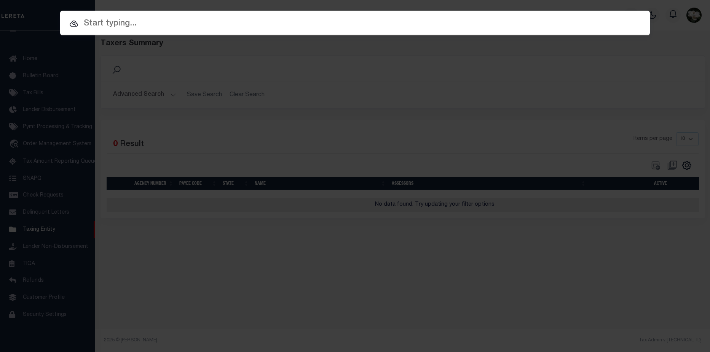
click at [156, 25] on input "text" at bounding box center [354, 23] width 589 height 13
paste input "310460628"
type input "310460628"
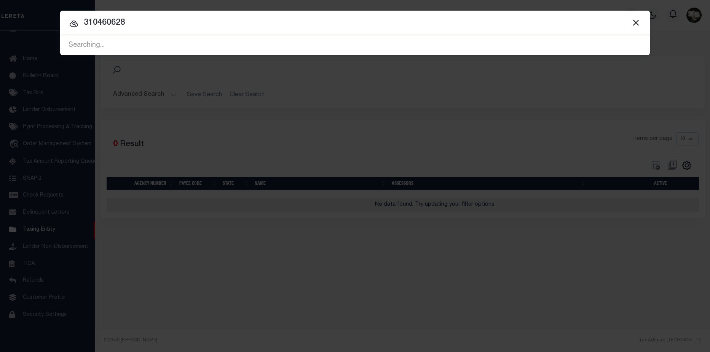
click at [639, 23] on button "Close" at bounding box center [636, 23] width 10 height 10
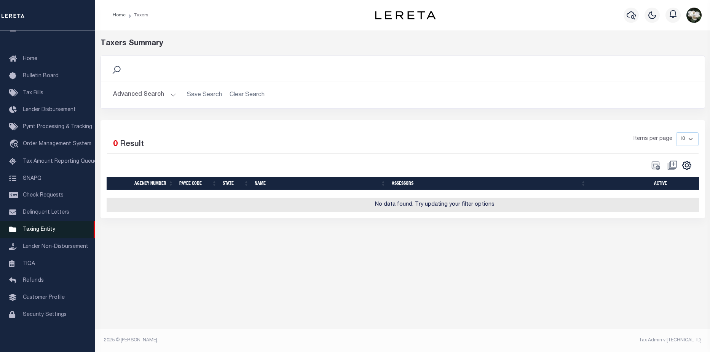
click at [32, 231] on link "Taxing Entity" at bounding box center [47, 229] width 95 height 17
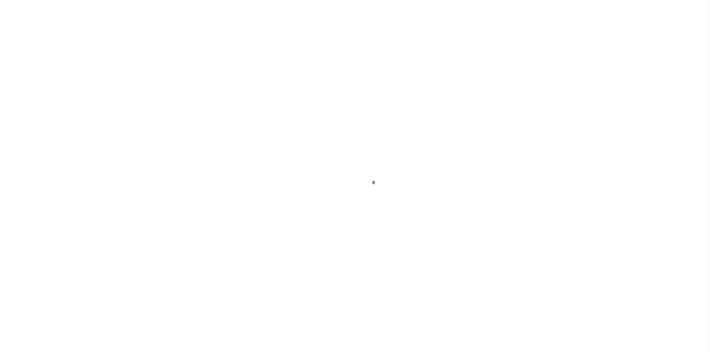
select select "NY"
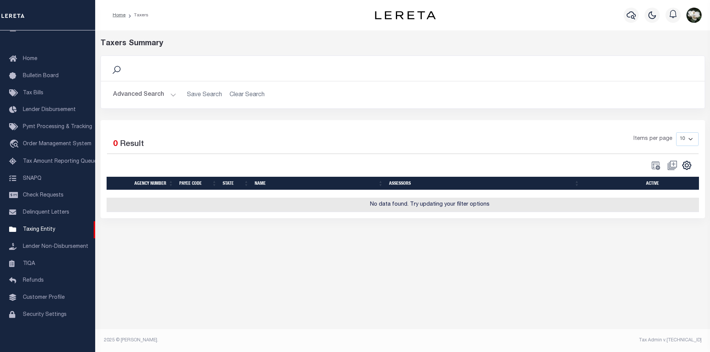
click at [121, 95] on button "Advanced Search" at bounding box center [144, 95] width 63 height 15
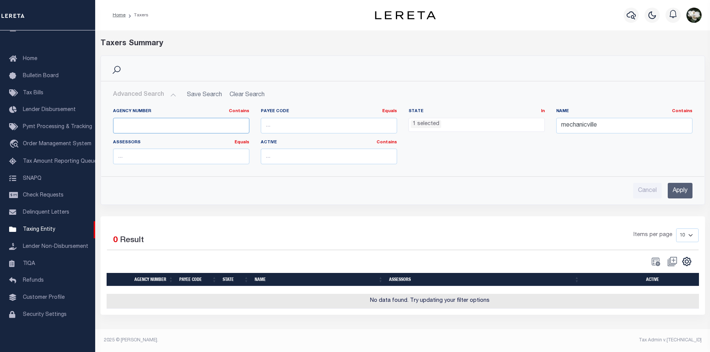
click at [165, 121] on input "text" at bounding box center [181, 126] width 136 height 16
paste input "310460628"
type input "310460628"
drag, startPoint x: 614, startPoint y: 126, endPoint x: 444, endPoint y: 122, distance: 170.1
click at [444, 122] on div "Agency Number Contains Contains Is 310460628 Payee Code Equals Equals Is Not Eq…" at bounding box center [402, 139] width 591 height 62
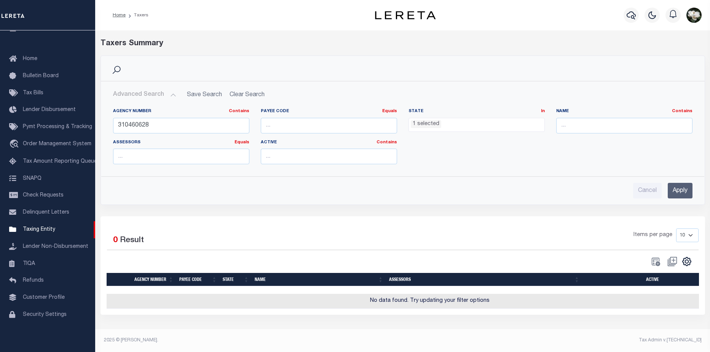
click at [676, 191] on input "Apply" at bounding box center [679, 191] width 25 height 16
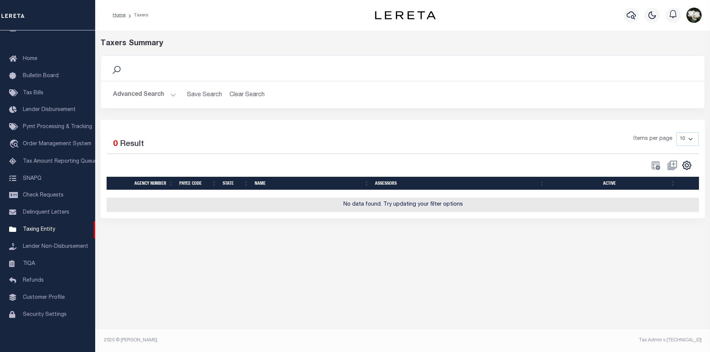
click at [152, 97] on button "Advanced Search" at bounding box center [144, 95] width 63 height 15
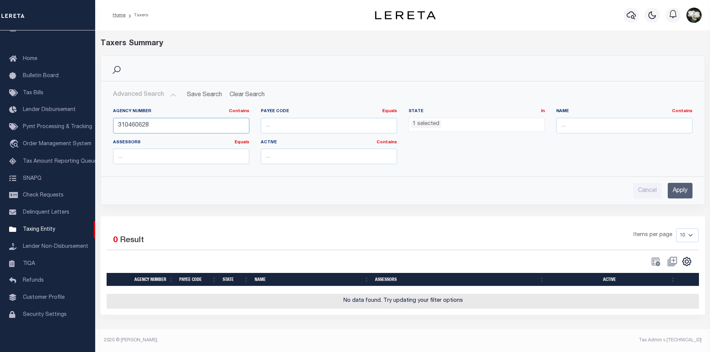
click at [115, 128] on input "310460628" at bounding box center [181, 126] width 136 height 16
type input "310460628"
click at [681, 189] on input "Apply" at bounding box center [679, 191] width 25 height 16
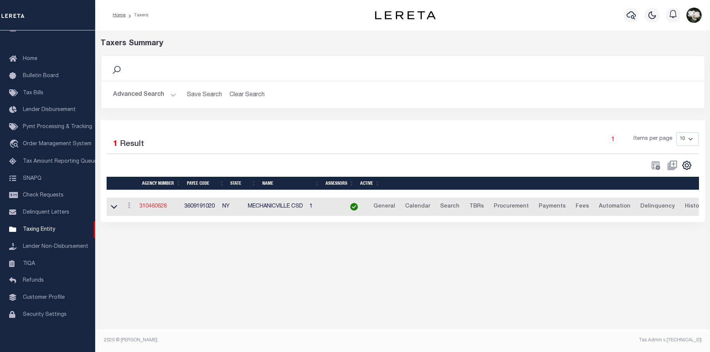
click at [155, 208] on link "310460628" at bounding box center [152, 206] width 27 height 5
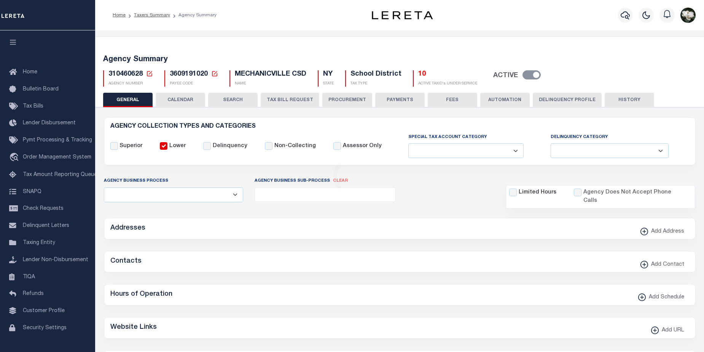
select select
click at [343, 99] on button "PROCUREMENT" at bounding box center [347, 100] width 50 height 14
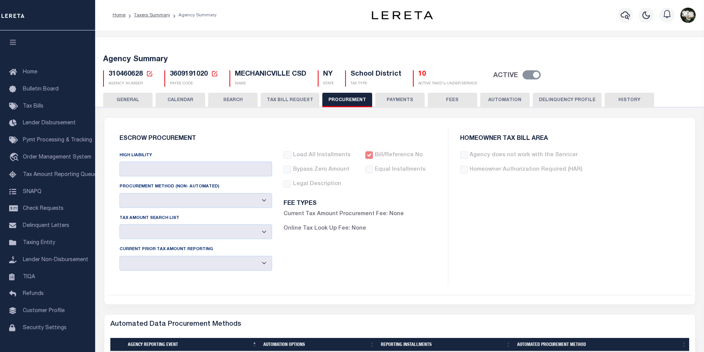
type input "$25,000"
select select "1"
select select "4"
checkbox input "true"
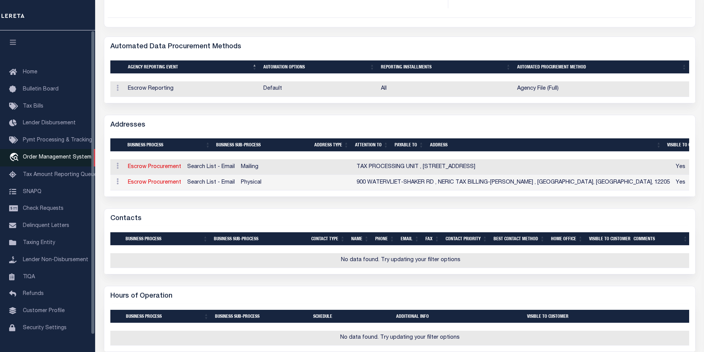
scroll to position [278, 0]
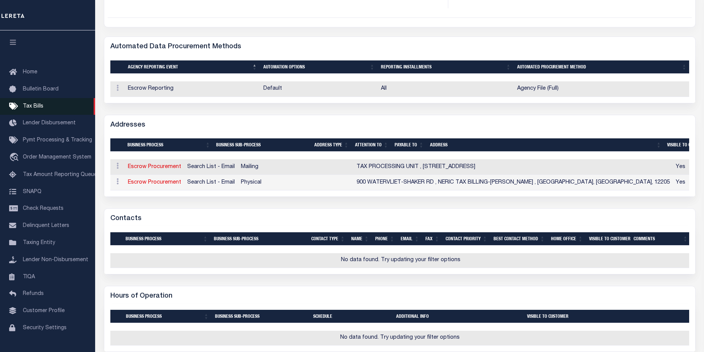
click at [38, 107] on span "Tax Bills" at bounding box center [33, 106] width 21 height 5
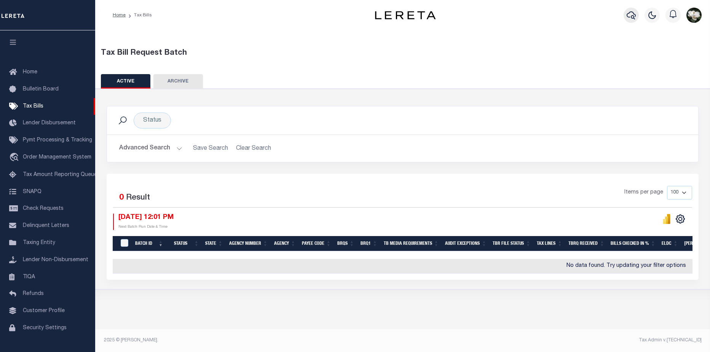
click at [629, 13] on icon "button" at bounding box center [630, 15] width 9 height 8
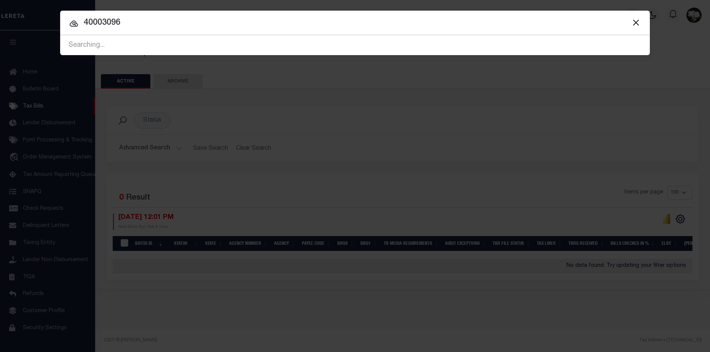
type input "40003096"
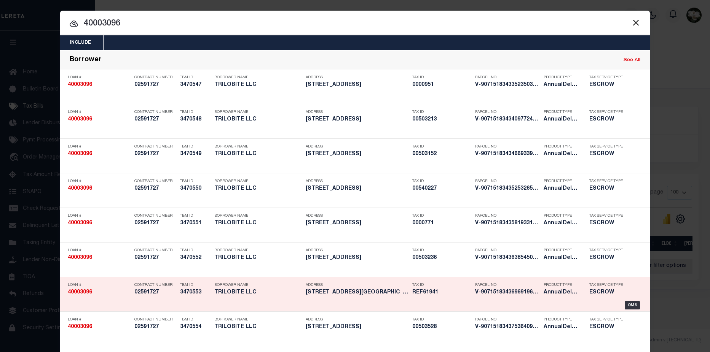
click at [336, 297] on div "Address [STREET_ADDRESS][GEOGRAPHIC_DATA][PERSON_NAME] M..." at bounding box center [357, 290] width 103 height 22
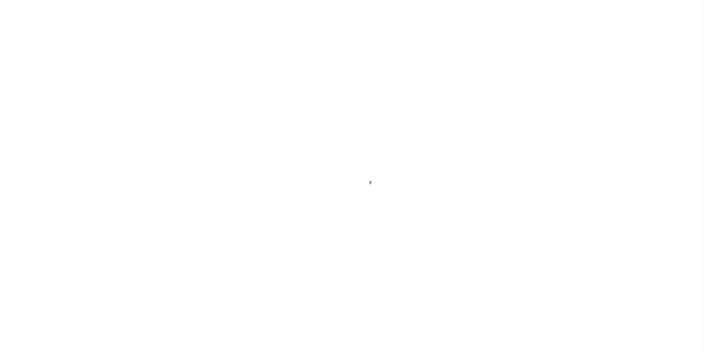
type input "[STREET_ADDRESS][PERSON_NAME]"
select select "Escrow"
select select
type input "BELGRADE MT 59714"
type input "40003096-9"
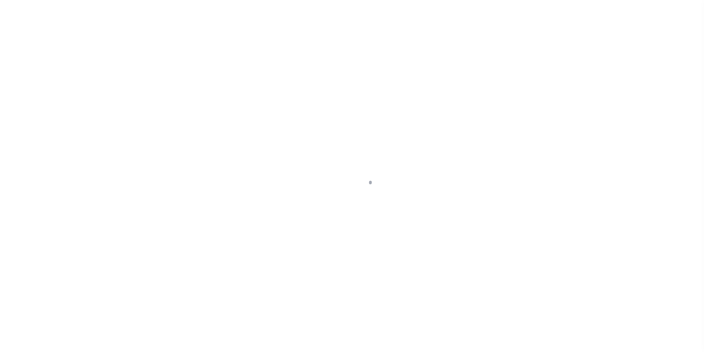
type input "MT"
type textarea "SEE FILE1"
type textarea "Compare"
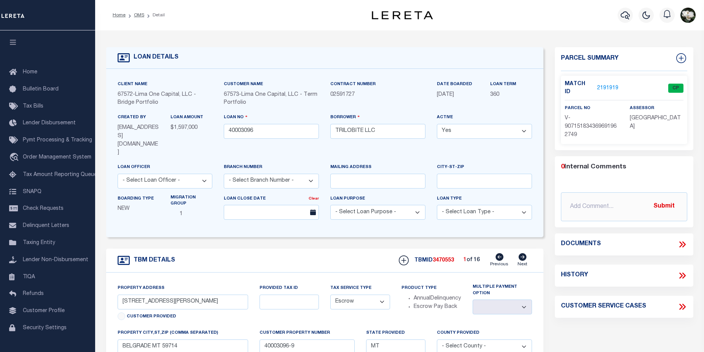
click at [607, 86] on link "2191919" at bounding box center [607, 88] width 21 height 8
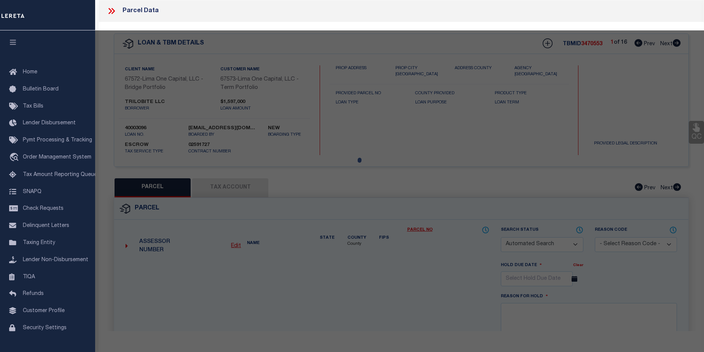
checkbox input "false"
select select "CP"
select select "AGW"
select select
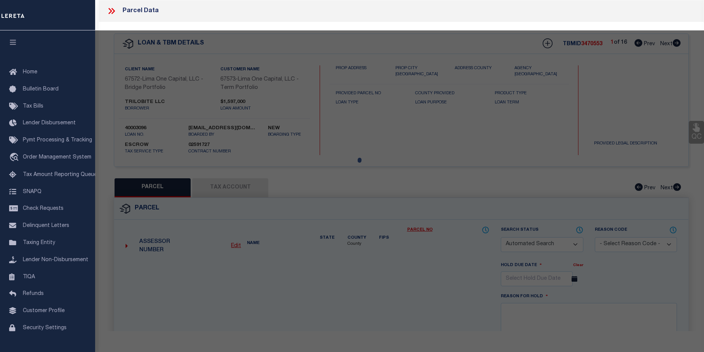
type input "[STREET_ADDRESS][PERSON_NAME]"
checkbox input "false"
type input "BELGRADE MT 59714"
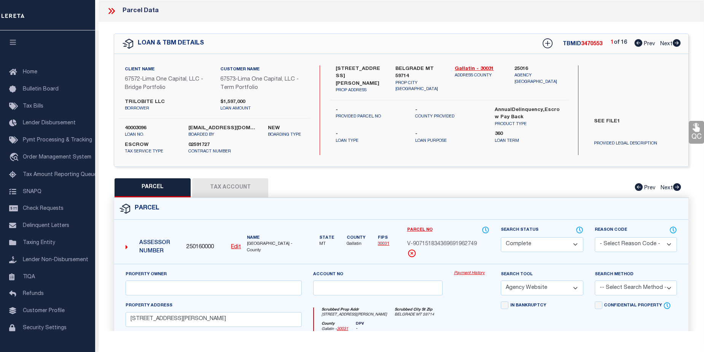
click at [462, 272] on link "Payment History" at bounding box center [471, 274] width 35 height 6
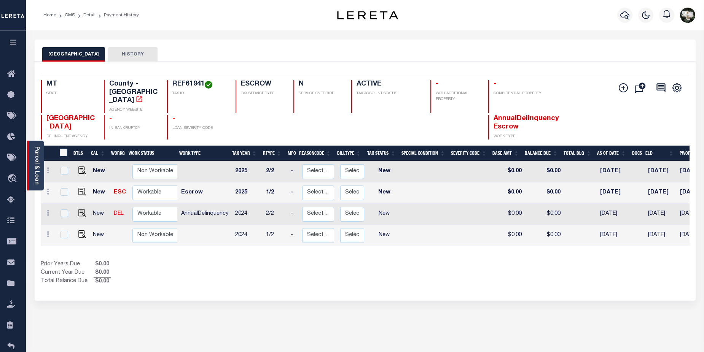
click at [32, 162] on div "Parcel & Loan" at bounding box center [35, 166] width 17 height 50
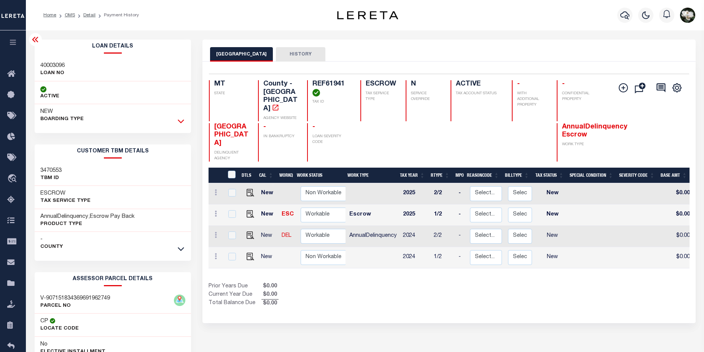
click at [178, 122] on icon at bounding box center [181, 121] width 6 height 8
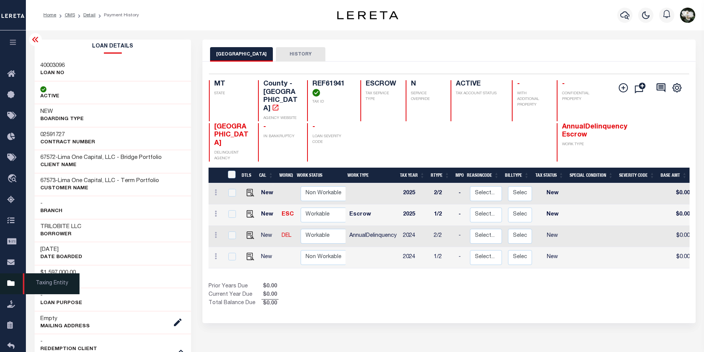
click at [7, 289] on link "Taxing Entity" at bounding box center [13, 284] width 26 height 21
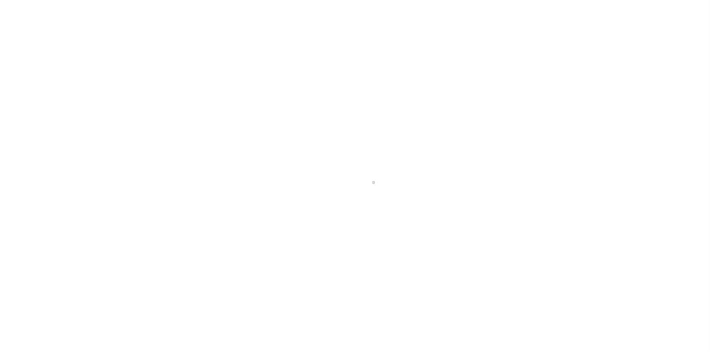
select select "NY"
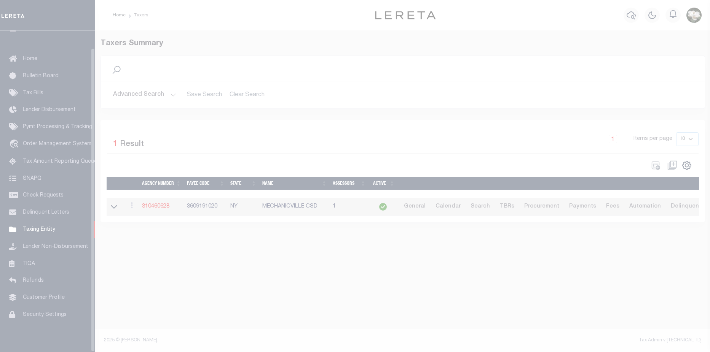
scroll to position [18, 0]
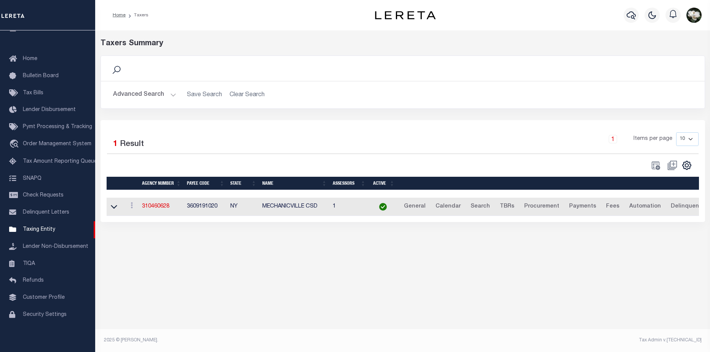
click at [133, 94] on button "Advanced Search" at bounding box center [144, 95] width 63 height 15
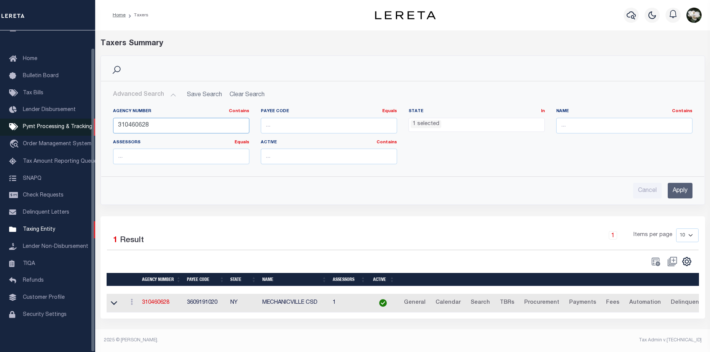
drag, startPoint x: 177, startPoint y: 125, endPoint x: 6, endPoint y: 125, distance: 170.9
click at [6, 125] on div "Home Taxers Profile" at bounding box center [355, 173] width 710 height 347
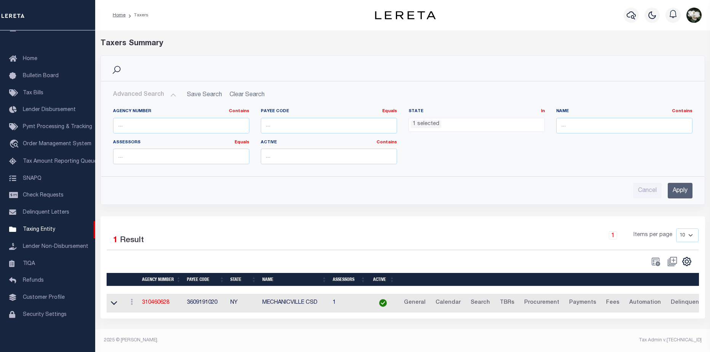
click at [497, 129] on span "1 selected" at bounding box center [476, 125] width 136 height 14
click at [581, 126] on input "text" at bounding box center [624, 126] width 136 height 16
click at [626, 15] on button "button" at bounding box center [630, 15] width 15 height 15
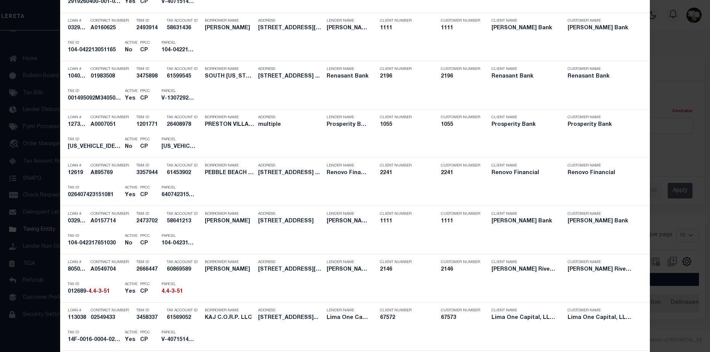
scroll to position [695, 0]
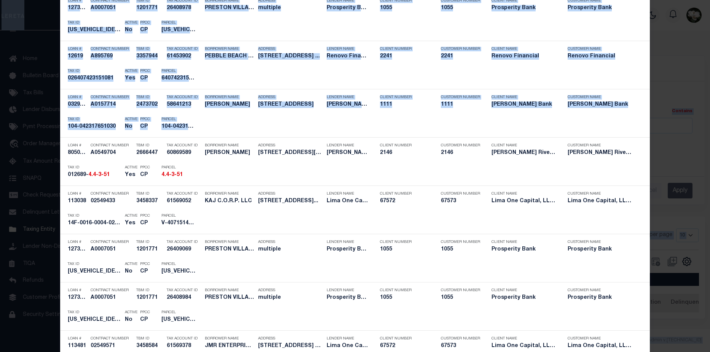
drag, startPoint x: 704, startPoint y: 68, endPoint x: 692, endPoint y: -4, distance: 72.9
click at [692, 0] on html "Home Taxers" at bounding box center [355, 176] width 710 height 352
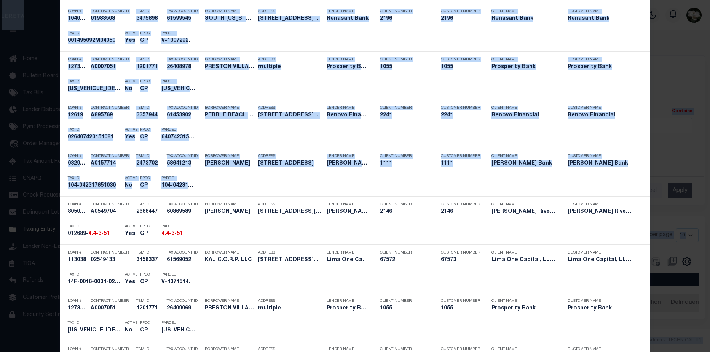
scroll to position [0, 0]
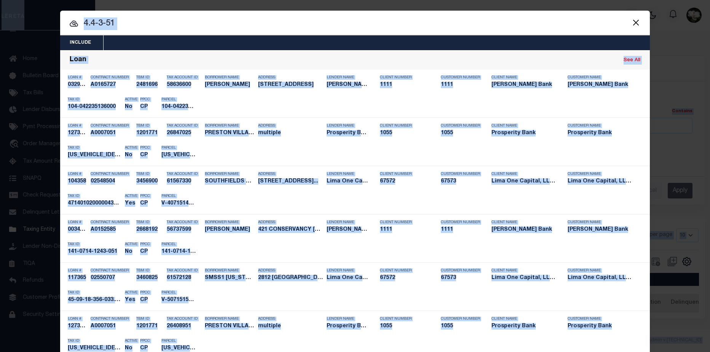
click at [163, 27] on input "4.4-3-51" at bounding box center [354, 23] width 589 height 13
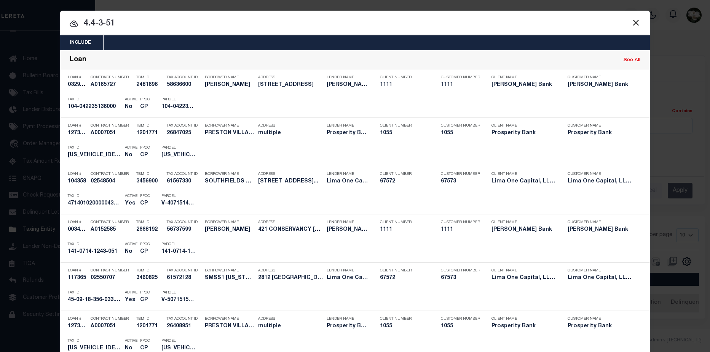
drag, startPoint x: 162, startPoint y: 27, endPoint x: -28, endPoint y: 20, distance: 190.0
click at [0, 20] on html "Home Taxers" at bounding box center [355, 176] width 710 height 352
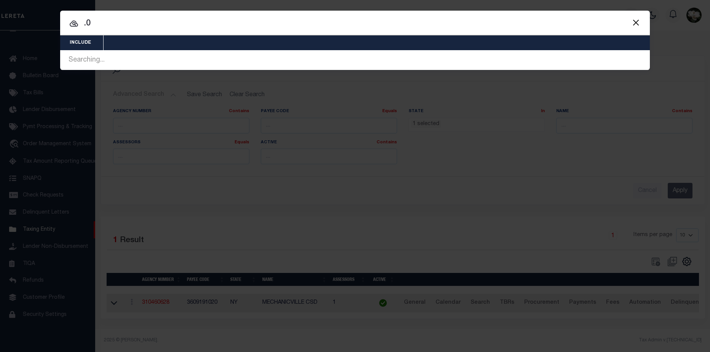
drag, startPoint x: 113, startPoint y: 26, endPoint x: 42, endPoint y: 23, distance: 70.8
click at [42, 23] on div "Include Loans TBM Customers Borrowers Payments (Lender Non-Disb) Payments (Lend…" at bounding box center [355, 176] width 710 height 352
drag, startPoint x: 102, startPoint y: 22, endPoint x: 81, endPoint y: 22, distance: 20.9
click at [81, 22] on input ".0" at bounding box center [354, 23] width 589 height 13
drag, startPoint x: 81, startPoint y: 22, endPoint x: 179, endPoint y: 23, distance: 97.8
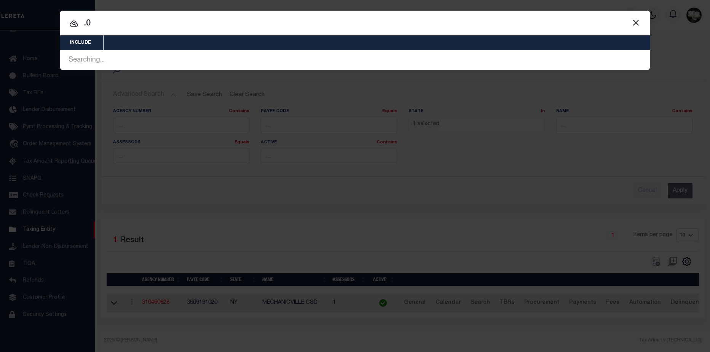
click at [179, 23] on input ".0" at bounding box center [354, 23] width 589 height 13
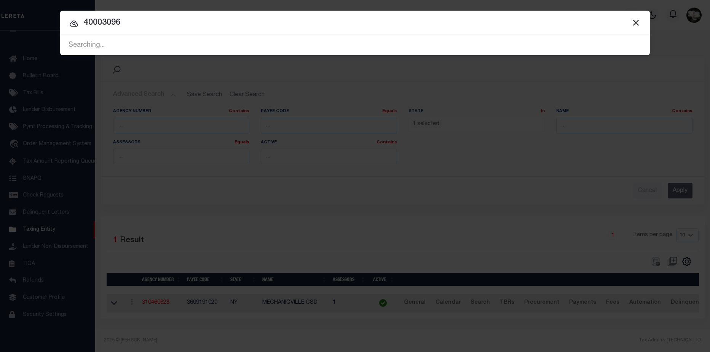
type input "40003096"
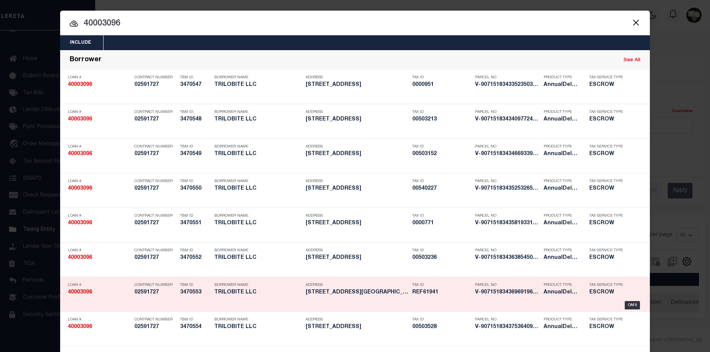
click at [366, 292] on h5 "350 HALE BOPP AVENUE BELGRADE M..." at bounding box center [357, 293] width 103 height 6
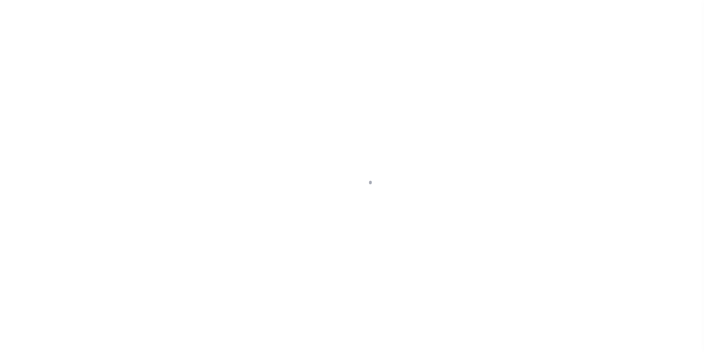
type input "[STREET_ADDRESS][PERSON_NAME]"
select select "Escrow"
select select
type input "BELGRADE MT 59714"
type input "40003096-9"
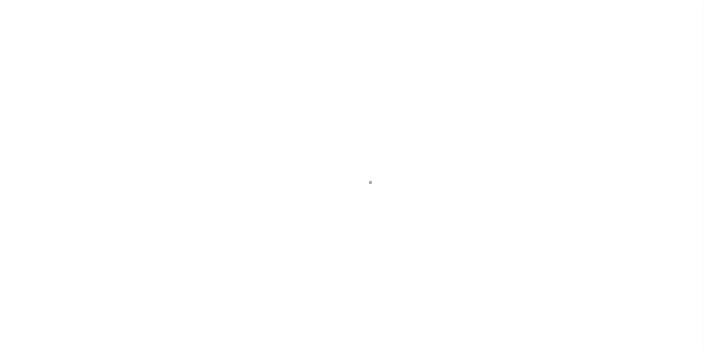
type input "MT"
type textarea "SEE FILE1"
type textarea "Compare"
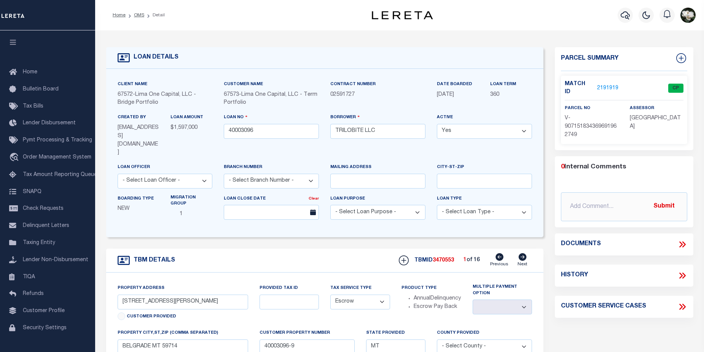
click at [607, 84] on link "2191919" at bounding box center [607, 88] width 21 height 8
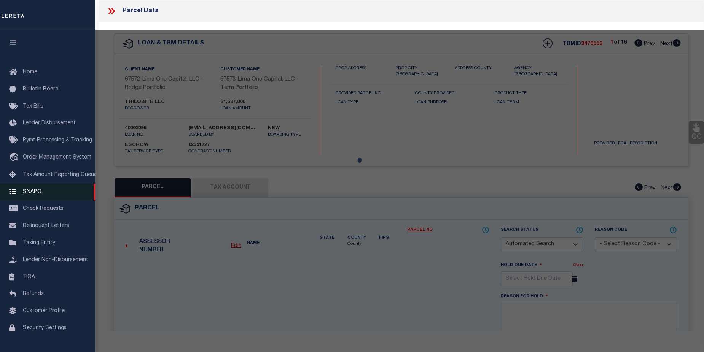
checkbox input "false"
select select "CP"
select select "AGW"
select select
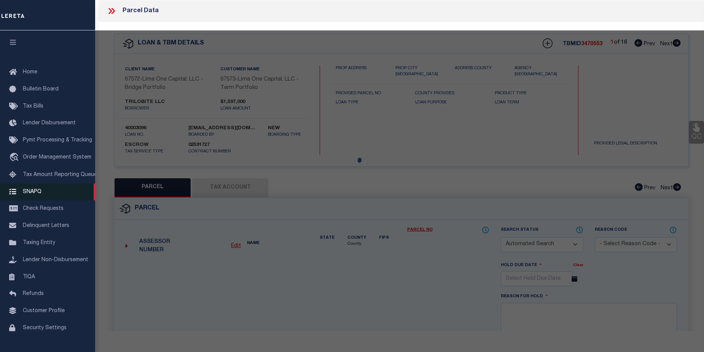
type input "[STREET_ADDRESS][PERSON_NAME]"
checkbox input "false"
type input "BELGRADE MT 59714"
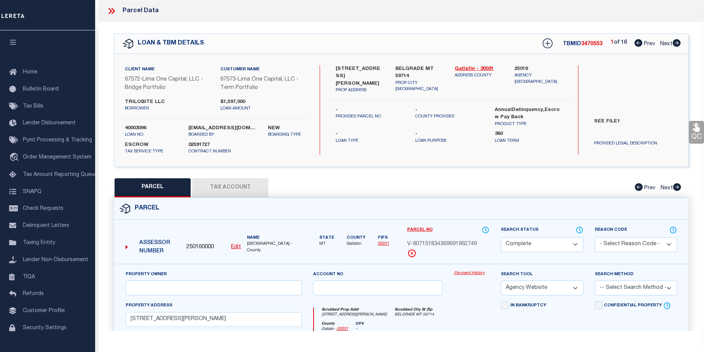
click at [476, 274] on link "Payment History" at bounding box center [471, 274] width 35 height 6
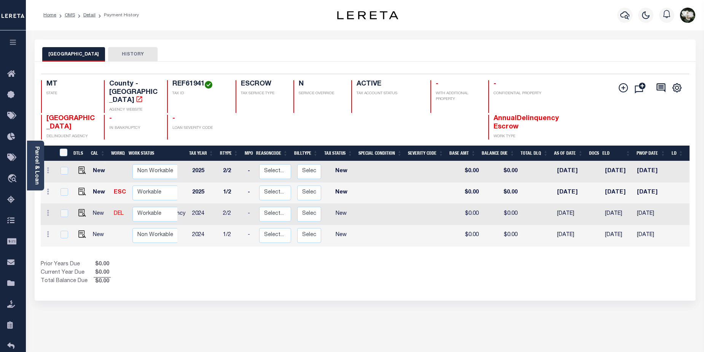
scroll to position [0, 33]
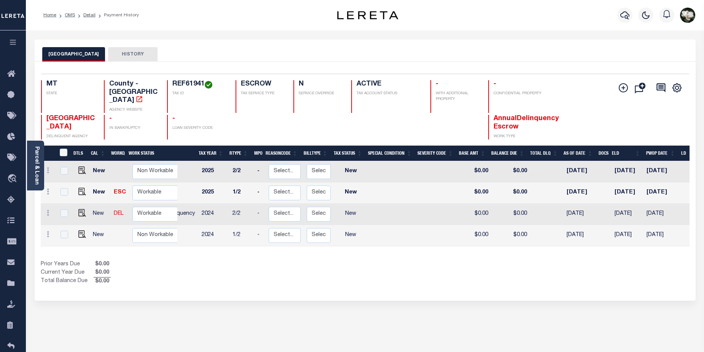
click at [37, 164] on link "Parcel & Loan" at bounding box center [36, 166] width 5 height 38
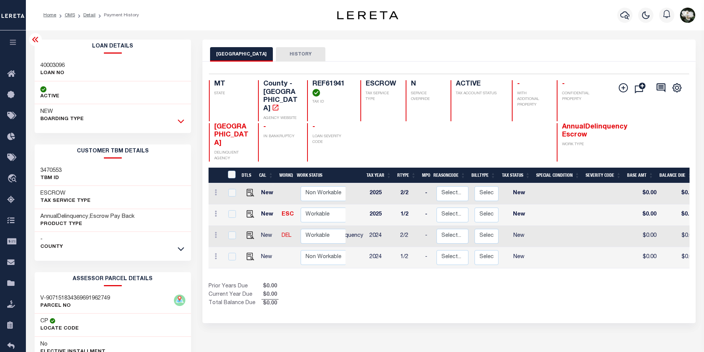
click at [182, 119] on icon at bounding box center [181, 121] width 6 height 8
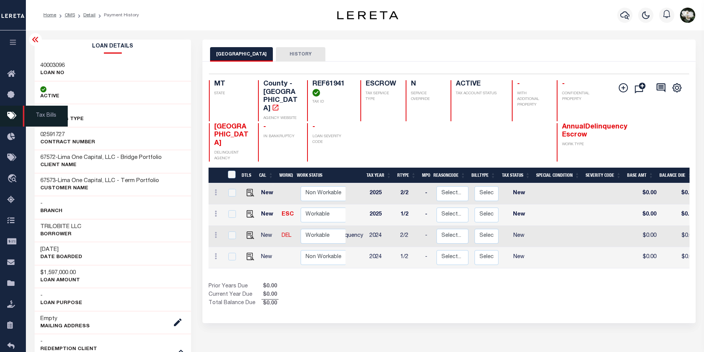
click at [7, 119] on icon at bounding box center [13, 116] width 12 height 10
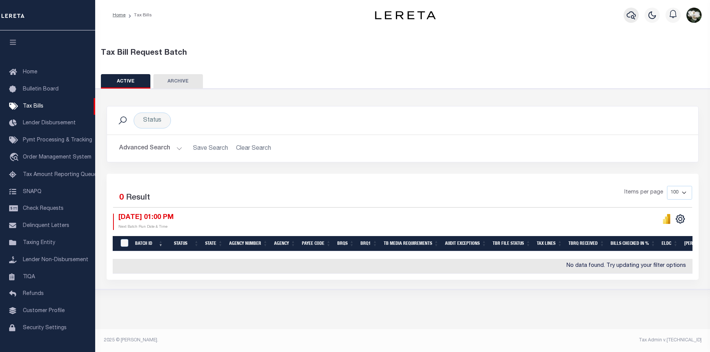
click at [630, 17] on icon "button" at bounding box center [630, 15] width 9 height 9
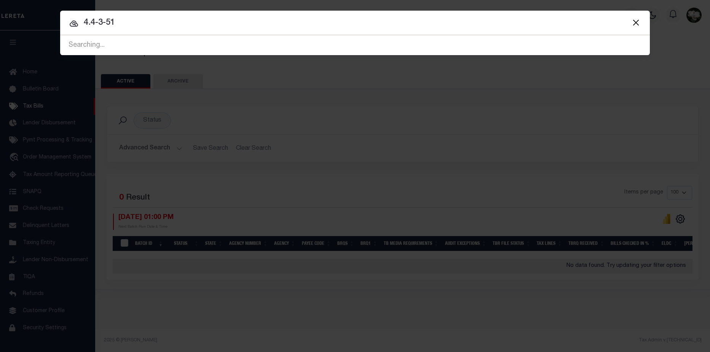
type input "4.4-3-51"
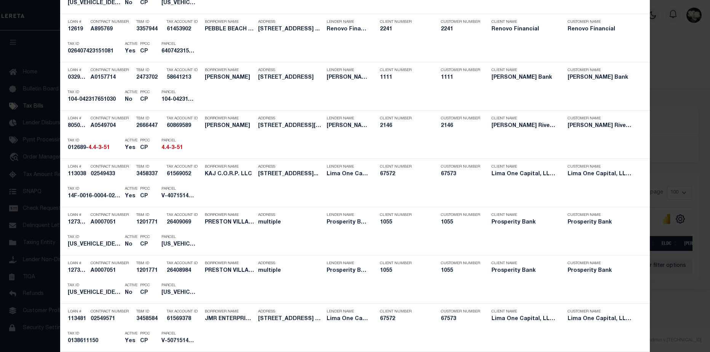
scroll to position [672, 0]
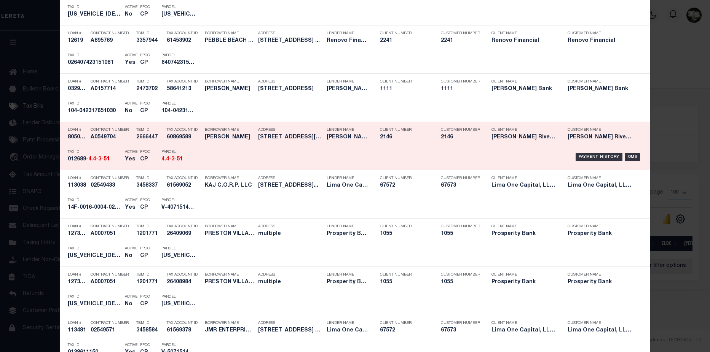
click at [425, 147] on div "Payment History OMS" at bounding box center [424, 157] width 435 height 22
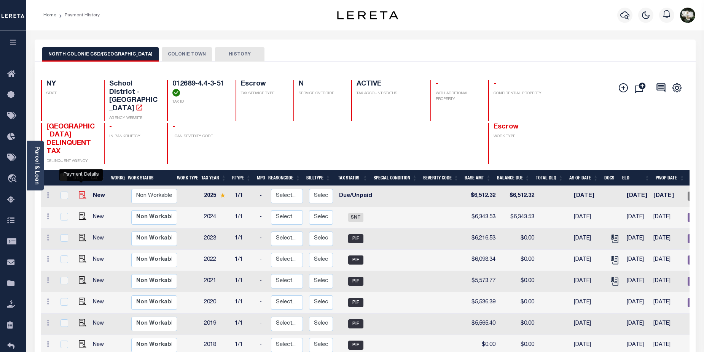
click at [79, 191] on img "" at bounding box center [83, 195] width 8 height 8
checkbox input "true"
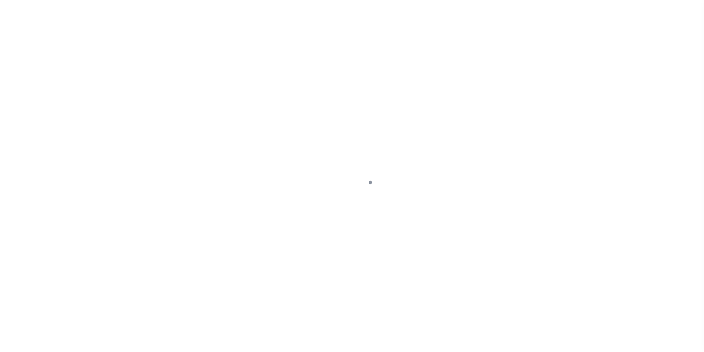
select select "DUE"
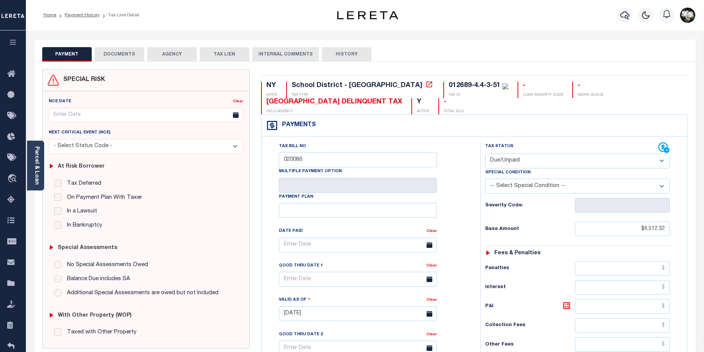
click at [169, 56] on button "AGENCY" at bounding box center [171, 54] width 49 height 14
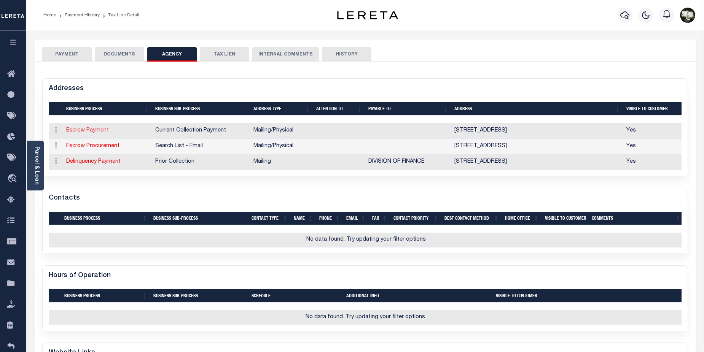
click at [90, 130] on link "Escrow Payment" at bounding box center [87, 130] width 43 height 5
select select "1"
checkbox input "false"
type input "534 NEW LOUDON ROAD"
type input "LATHAM"
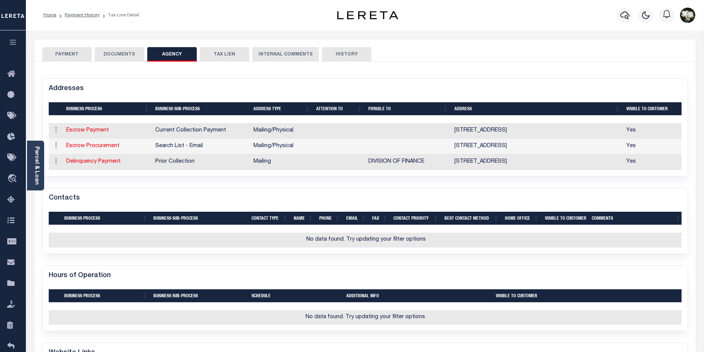
select select "NY"
type input "12110"
select select "5"
checkbox input "true"
select select "11"
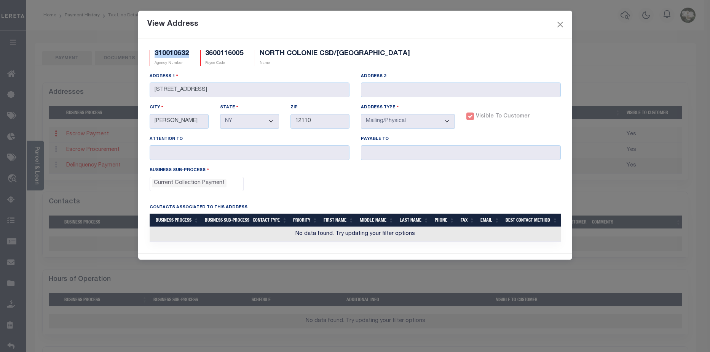
drag, startPoint x: 191, startPoint y: 53, endPoint x: 166, endPoint y: 52, distance: 24.8
click at [151, 52] on div "310010632 Agency Number" at bounding box center [169, 58] width 51 height 16
copy h5 "310010632"
click at [559, 23] on button "Close" at bounding box center [560, 24] width 10 height 10
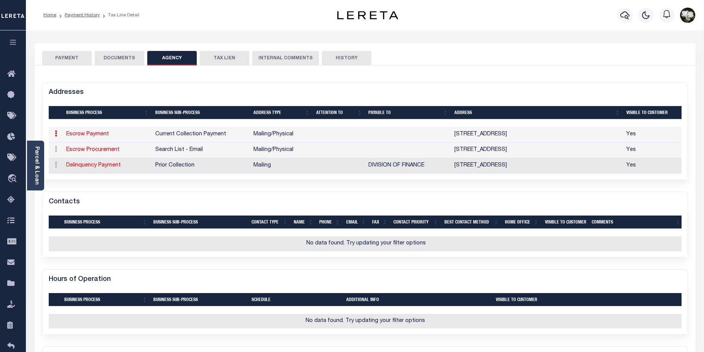
click at [64, 61] on button "PAYMENT" at bounding box center [66, 58] width 49 height 14
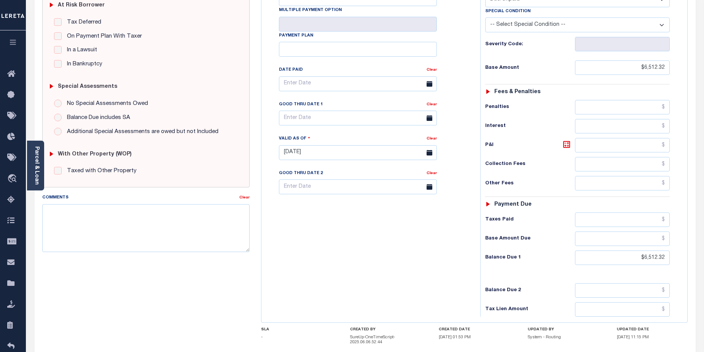
scroll to position [231, 0]
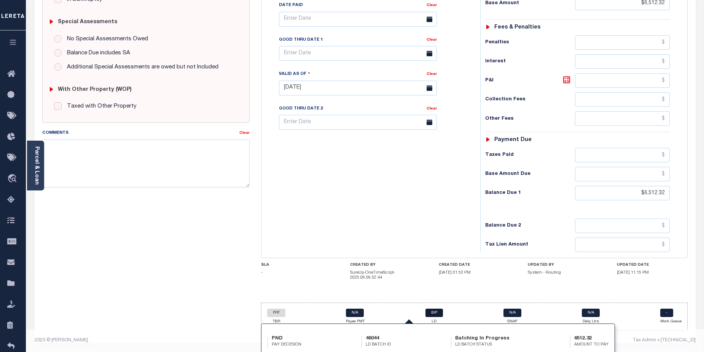
click at [433, 315] on link "BIP" at bounding box center [434, 313] width 18 height 8
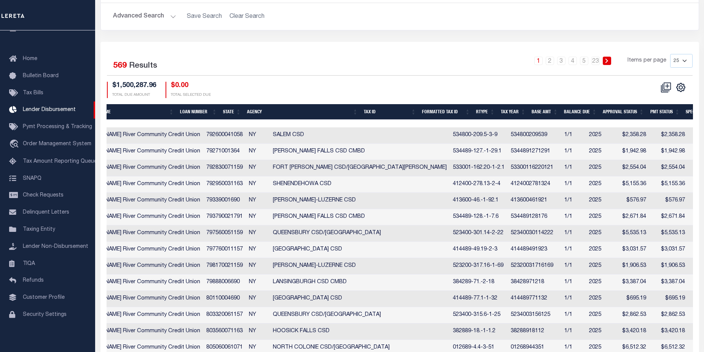
click at [260, 104] on th "Agency" at bounding box center [302, 112] width 117 height 16
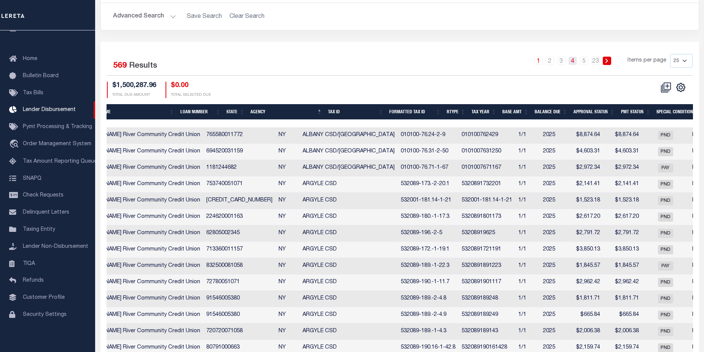
click at [572, 57] on link "4" at bounding box center [573, 61] width 8 height 8
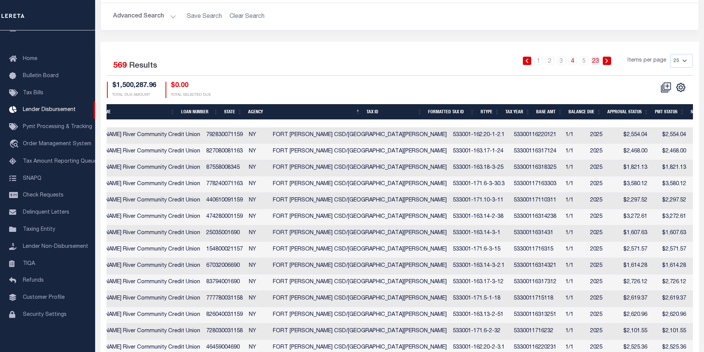
click at [597, 57] on link "23" at bounding box center [595, 61] width 8 height 8
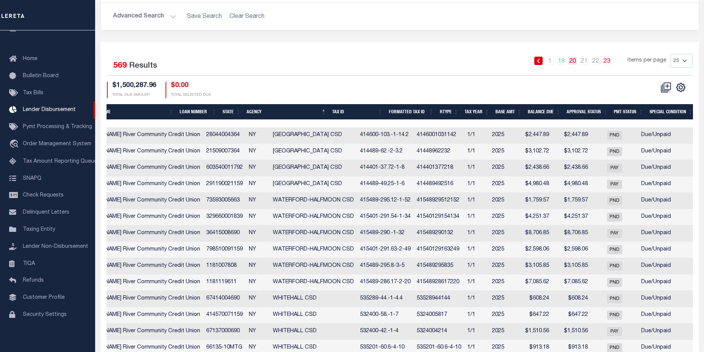
click at [574, 57] on link "20" at bounding box center [573, 61] width 8 height 8
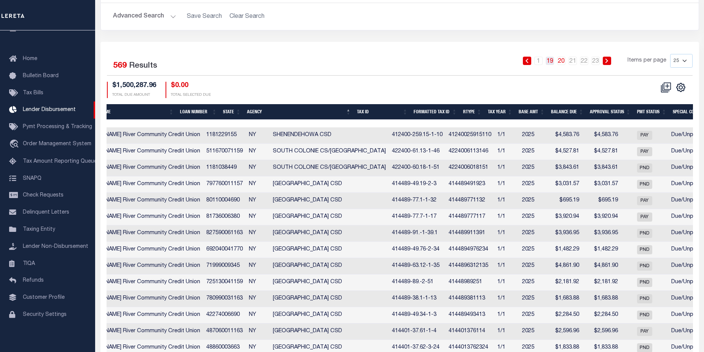
click at [549, 57] on link "19" at bounding box center [550, 61] width 8 height 8
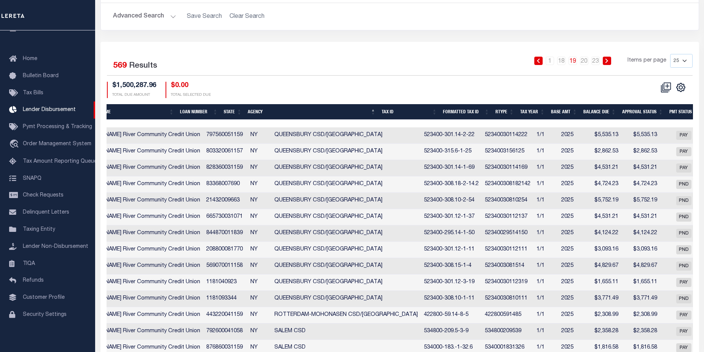
click at [538, 59] on icon at bounding box center [538, 61] width 3 height 5
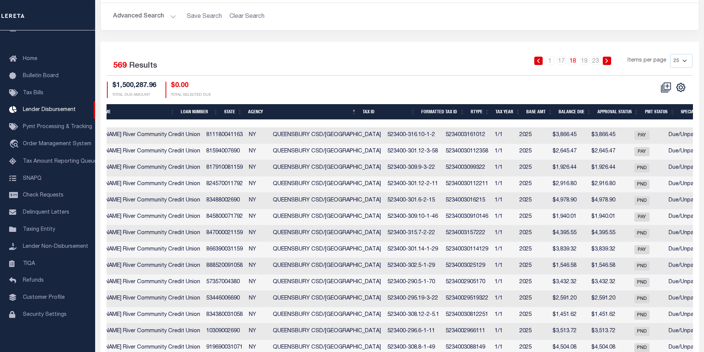
click at [538, 59] on icon at bounding box center [538, 61] width 3 height 5
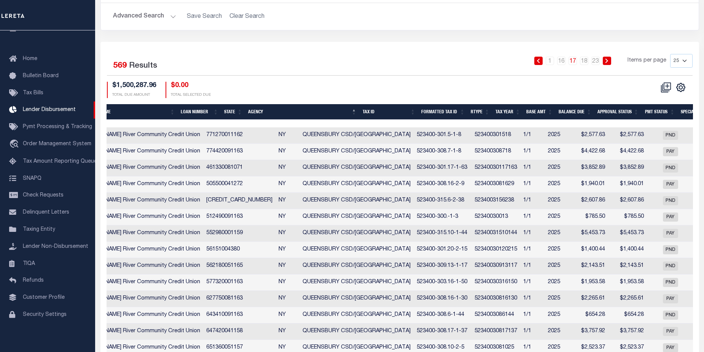
click at [538, 59] on icon at bounding box center [538, 61] width 3 height 5
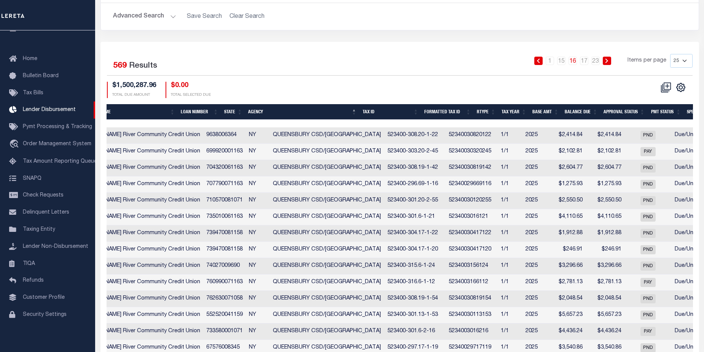
click at [538, 59] on icon at bounding box center [538, 61] width 3 height 5
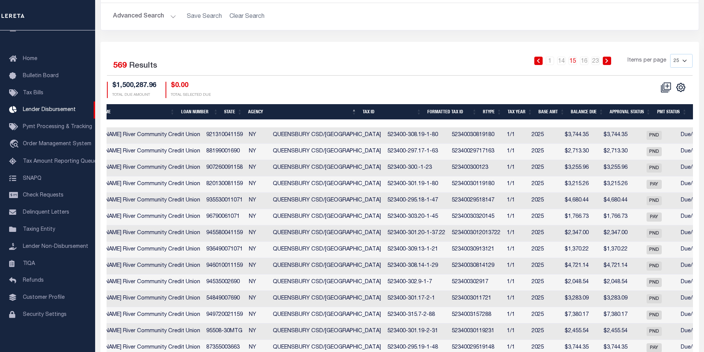
click at [538, 59] on icon at bounding box center [538, 61] width 3 height 5
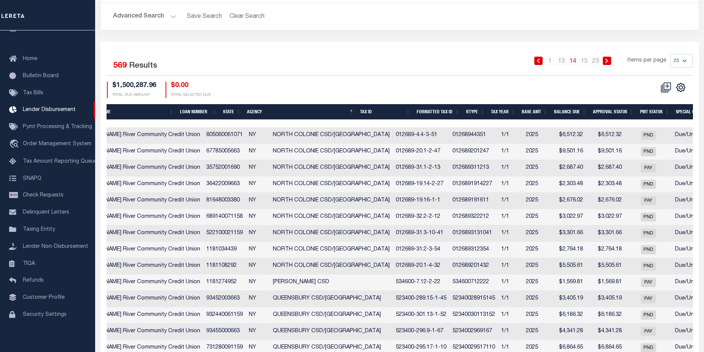
click at [538, 59] on icon at bounding box center [538, 61] width 3 height 5
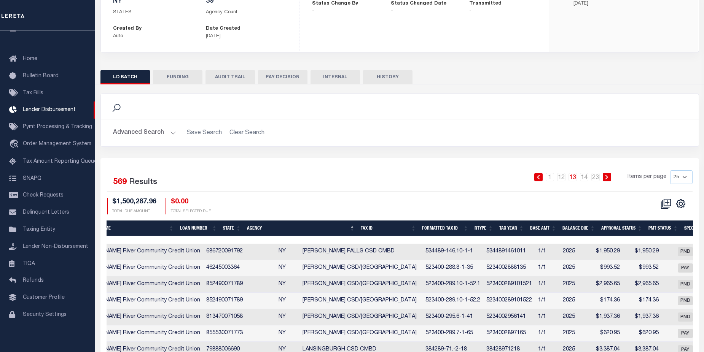
scroll to position [74, 0]
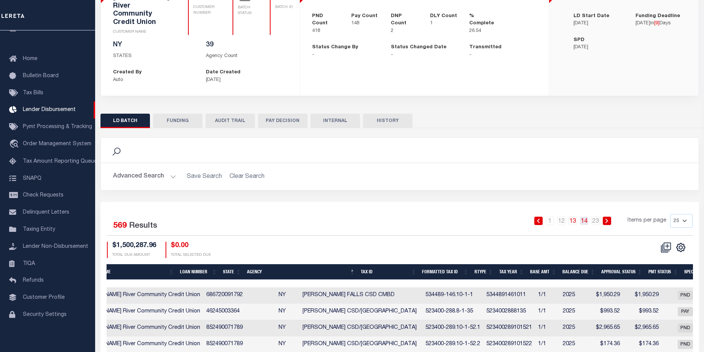
click at [586, 217] on link "14" at bounding box center [584, 221] width 8 height 8
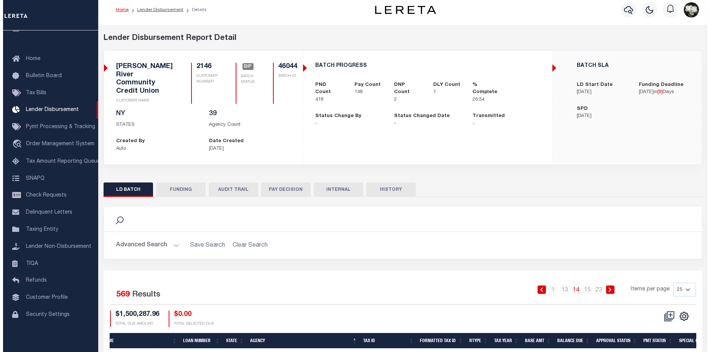
scroll to position [0, 0]
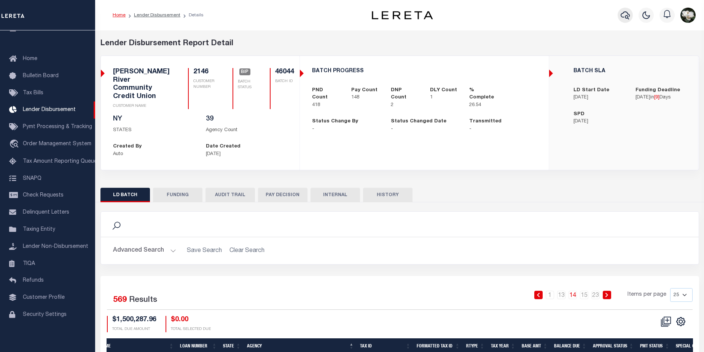
click at [623, 14] on icon "button" at bounding box center [625, 15] width 9 height 9
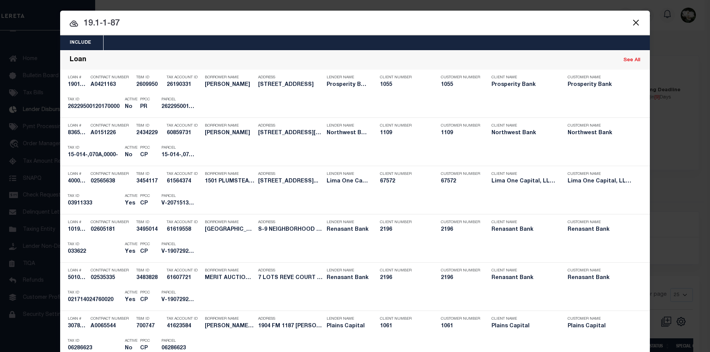
drag, startPoint x: 79, startPoint y: 19, endPoint x: 129, endPoint y: 24, distance: 50.1
click at [134, 22] on input "19.1-1-87" at bounding box center [354, 23] width 589 height 13
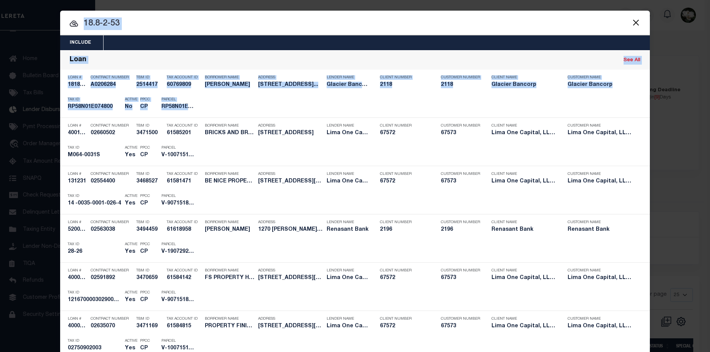
drag, startPoint x: 704, startPoint y: 20, endPoint x: 648, endPoint y: 44, distance: 60.9
click at [693, 85] on div "Include Loans TBM Customers Borrowers Payments (Lender Non-Disb) Payments (Lend…" at bounding box center [355, 176] width 710 height 352
click at [556, 22] on input "18.8-2-53" at bounding box center [354, 23] width 589 height 13
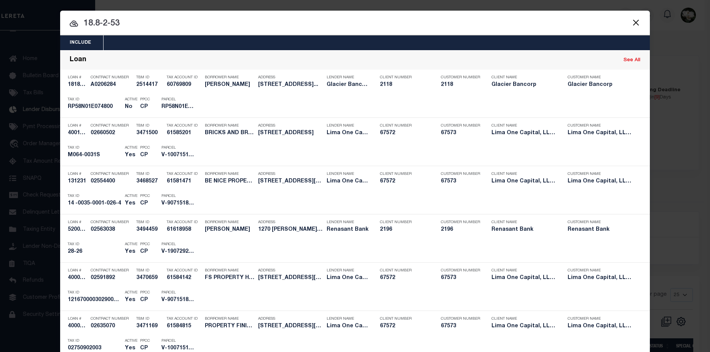
drag, startPoint x: 136, startPoint y: 24, endPoint x: -54, endPoint y: 9, distance: 190.4
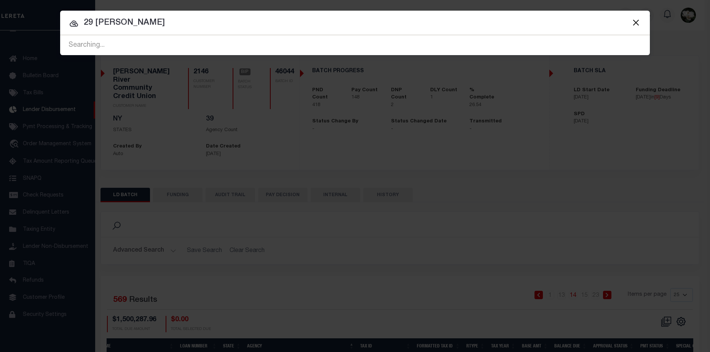
type input "29 harold"
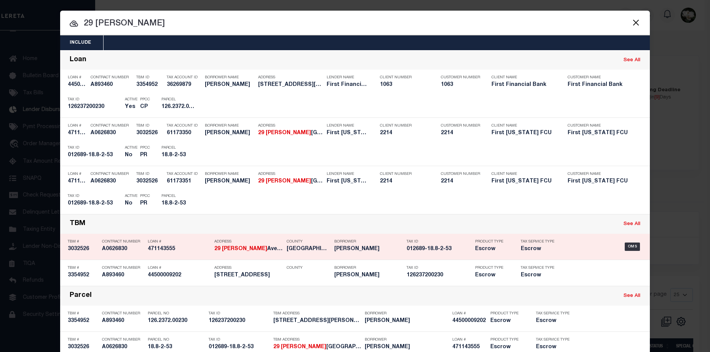
click at [358, 253] on h5 "Christopher Landor" at bounding box center [368, 249] width 68 height 6
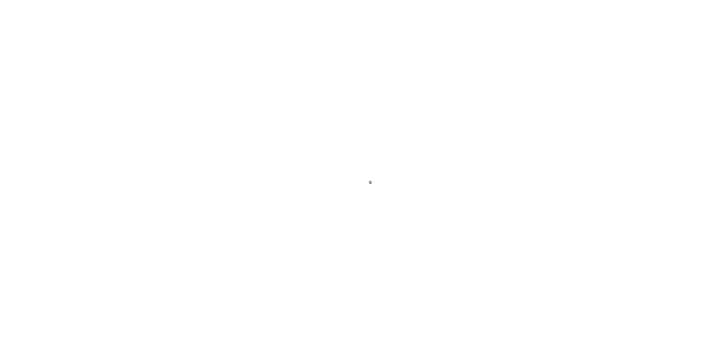
select select "False"
select select "12315"
select select "Escrow"
select select
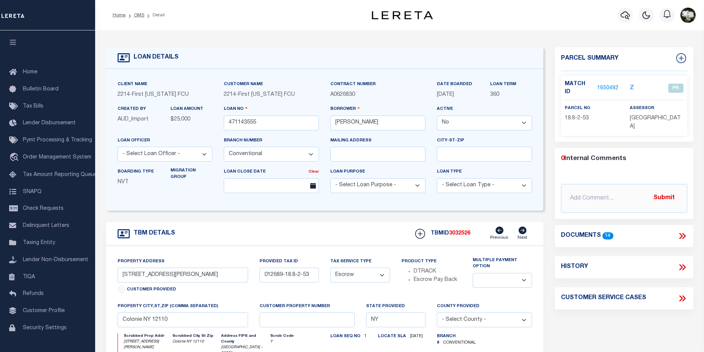
click at [606, 84] on link "1650492" at bounding box center [607, 88] width 21 height 8
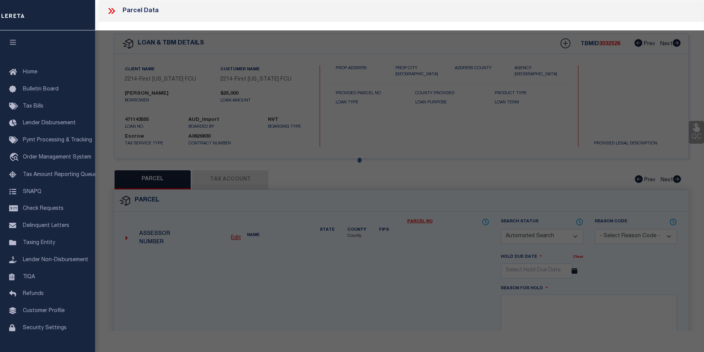
checkbox input "false"
select select "PR"
checkbox input "false"
type textarea "Municipality: Town of [GEOGRAPHIC_DATA] District: [GEOGRAPHIC_DATA]"
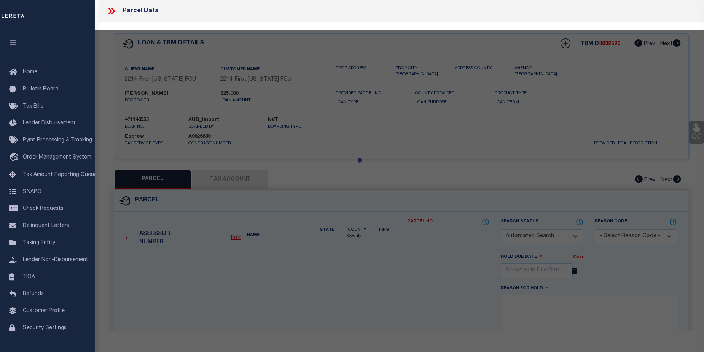
type textarea "Tax ID Special Project"
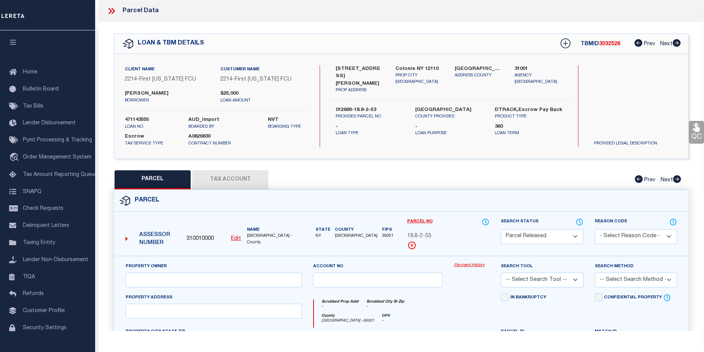
click at [468, 266] on link "Payment History" at bounding box center [471, 266] width 35 height 6
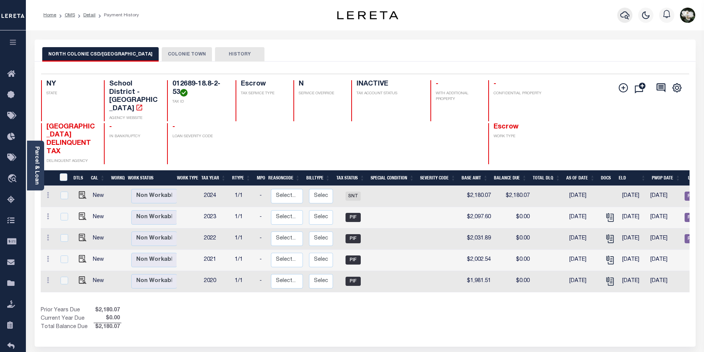
click at [622, 13] on icon "button" at bounding box center [624, 15] width 9 height 9
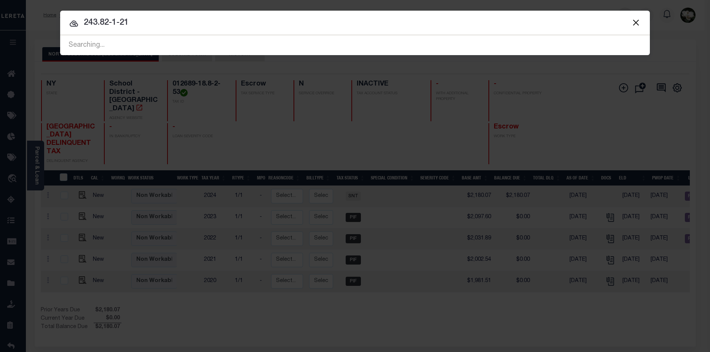
type input "243.82-1-21"
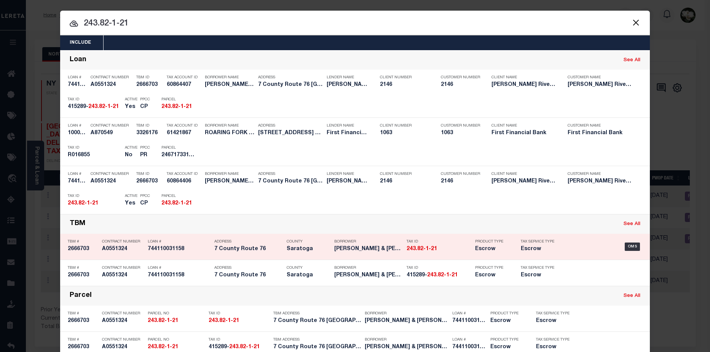
click at [446, 252] on h5 "243.82-1-21" at bounding box center [438, 249] width 65 height 6
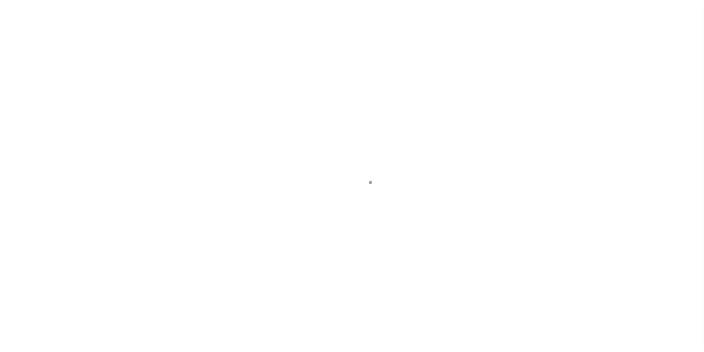
select select "Escrow"
type input "7 County Route 76"
type input "243.82-1-21"
type input "[GEOGRAPHIC_DATA], [GEOGRAPHIC_DATA] 12170"
type input "NY"
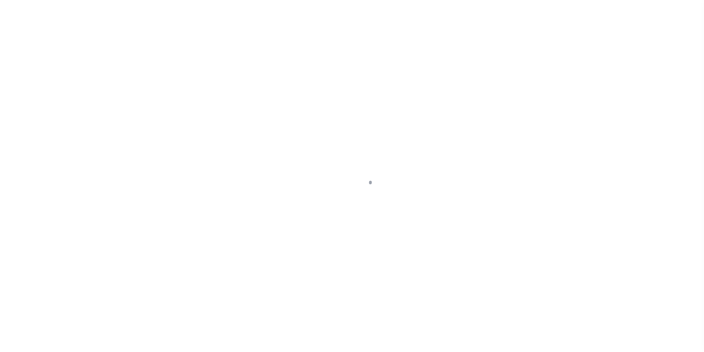
select select
select select "3211"
select select
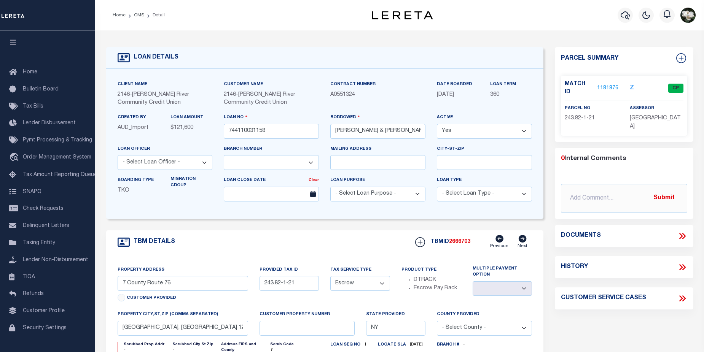
click at [612, 85] on link "1181876" at bounding box center [607, 88] width 21 height 8
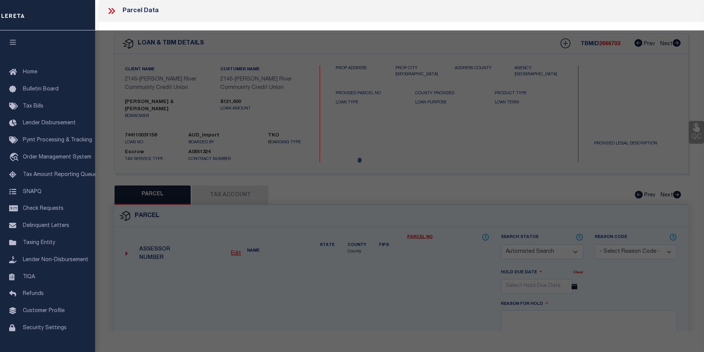
checkbox input "false"
select select "CP"
type input "[PERSON_NAME]"
select select
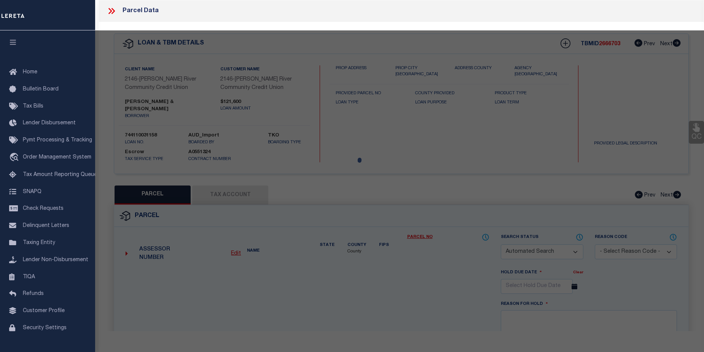
type input "7 County Route 76"
checkbox input "false"
type input "STILLWATER NY 12170"
type textarea "Legal description not given for property. ACS/SIZE 0.20"
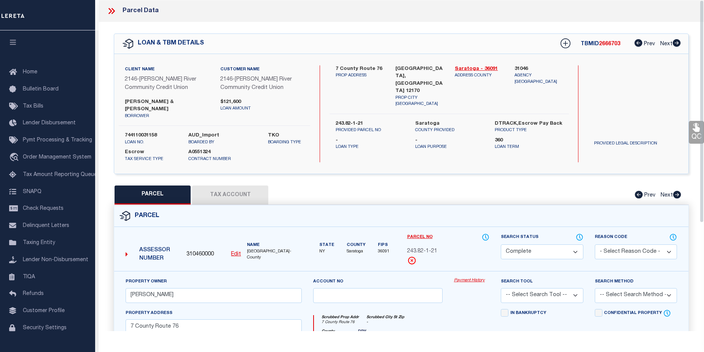
click at [467, 278] on link "Payment History" at bounding box center [471, 281] width 35 height 6
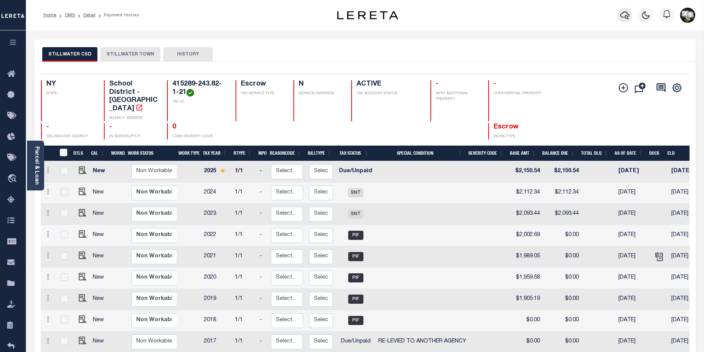
click at [626, 21] on button "button" at bounding box center [624, 15] width 15 height 15
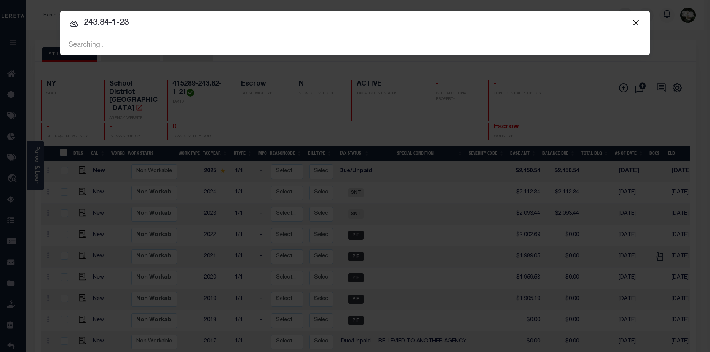
type input "243.84-1-23"
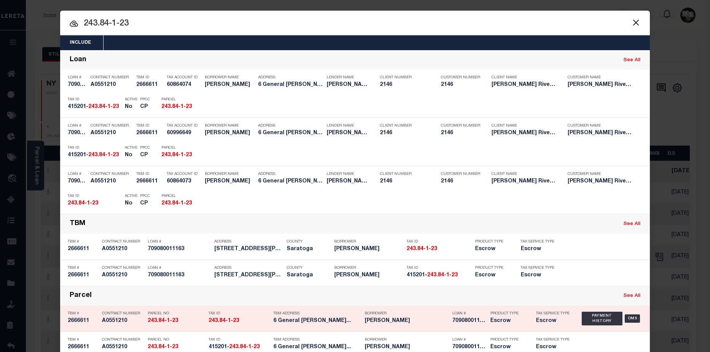
click at [301, 319] on h5 "6 General [PERSON_NAME]..." at bounding box center [317, 321] width 88 height 6
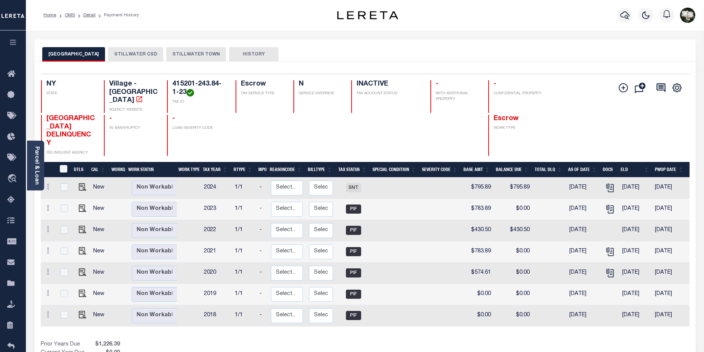
click at [145, 54] on button "STILLWATER CSD" at bounding box center [135, 54] width 55 height 14
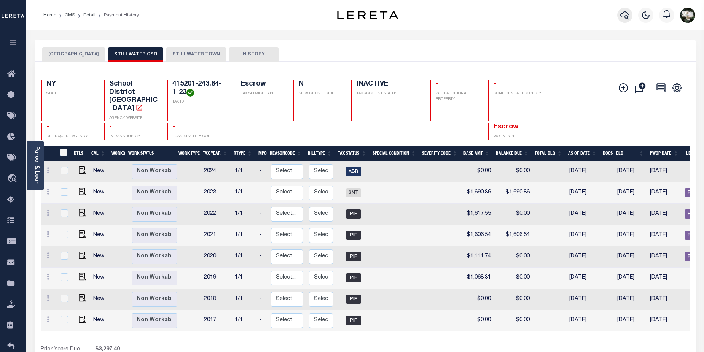
click at [626, 14] on icon "button" at bounding box center [624, 15] width 9 height 9
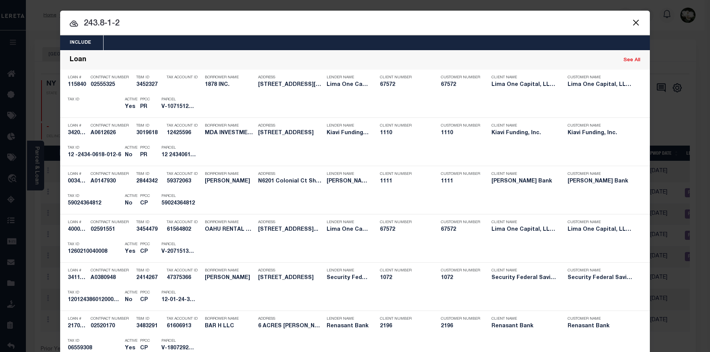
drag, startPoint x: 82, startPoint y: 22, endPoint x: 233, endPoint y: 23, distance: 150.7
click at [233, 23] on input "243.8-1-2" at bounding box center [354, 23] width 589 height 13
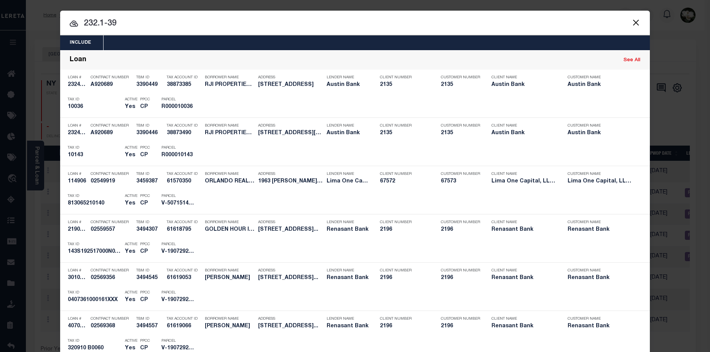
drag, startPoint x: 132, startPoint y: 21, endPoint x: -33, endPoint y: 20, distance: 165.2
click at [0, 20] on html "Home OMS Detail Payment History Profile" at bounding box center [355, 238] width 710 height 477
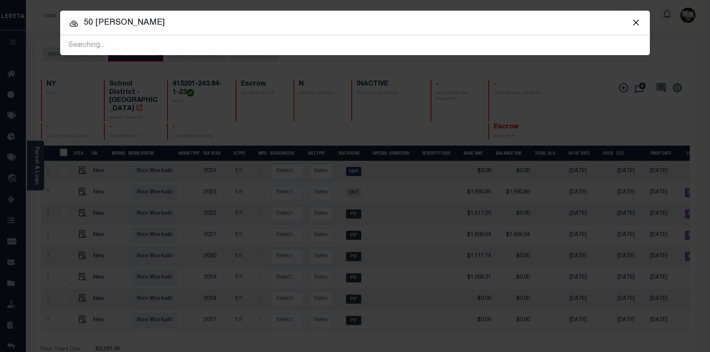
type input "50 stratton"
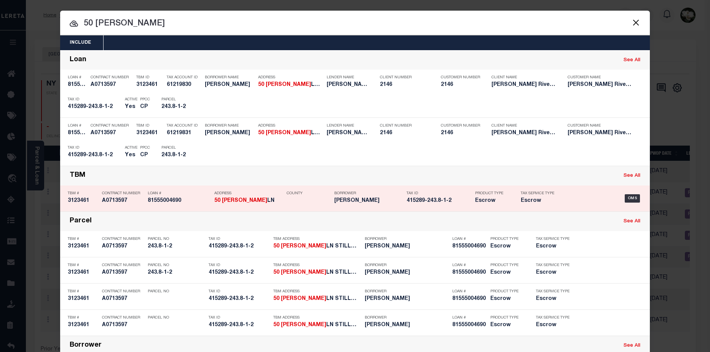
click at [479, 204] on h5 "Escrow" at bounding box center [492, 201] width 34 height 6
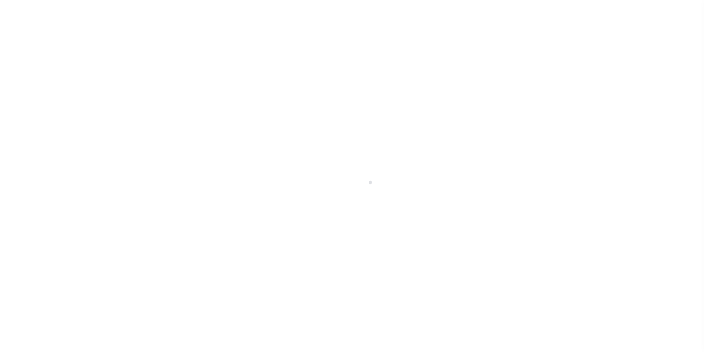
select select "Escrow"
type input "[STREET_ADDRESS][PERSON_NAME]"
type input "Stillwater NY 12170"
type input "NY"
select select
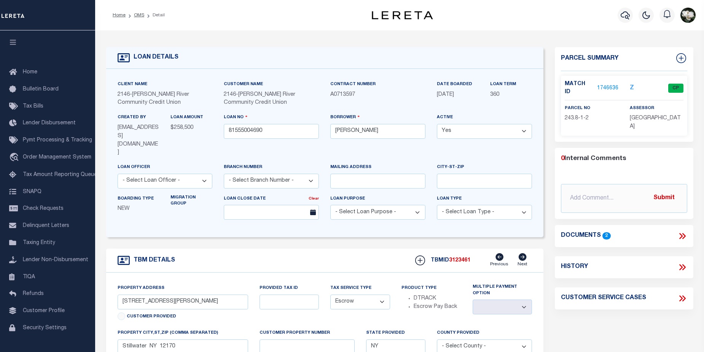
click at [610, 84] on link "1746636" at bounding box center [607, 88] width 21 height 8
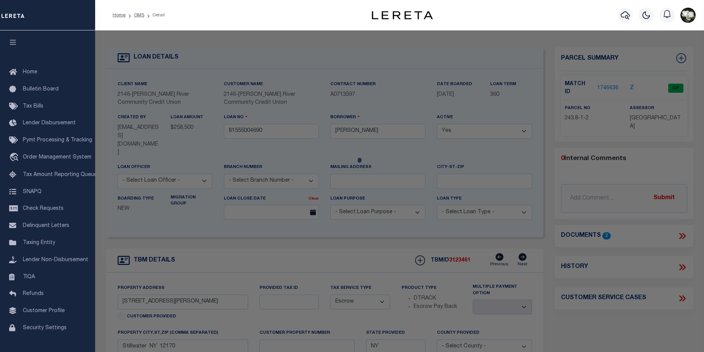
checkbox input "false"
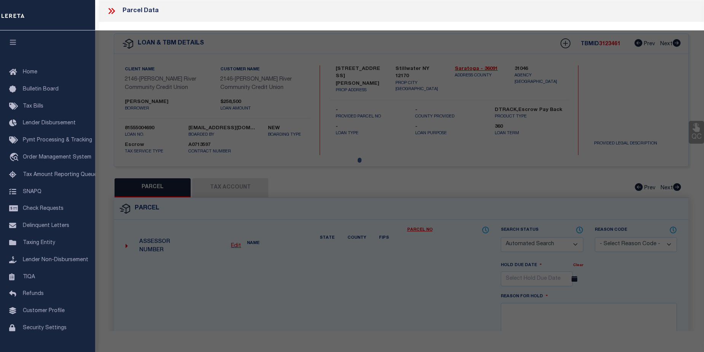
select select "CP"
type input "Andrew T Putney"
select select
type input "50 Stratton Ln"
checkbox input "false"
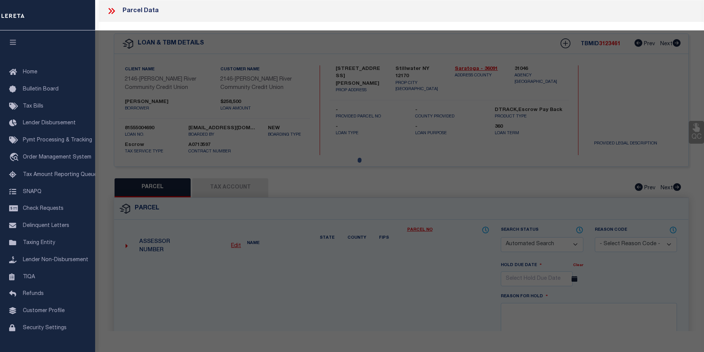
type input "Stillwater NY 12170 USA"
type textarea "Lot 2"
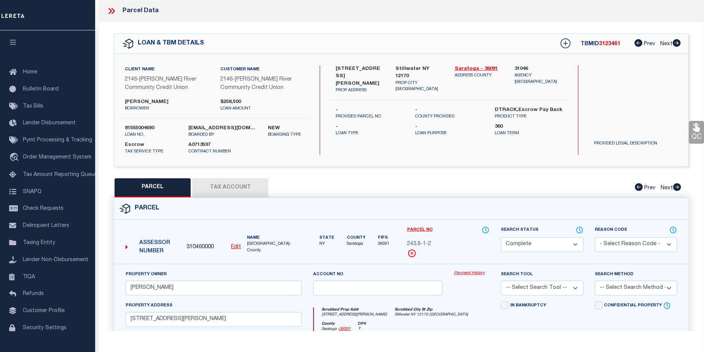
click at [466, 273] on link "Payment History" at bounding box center [471, 274] width 35 height 6
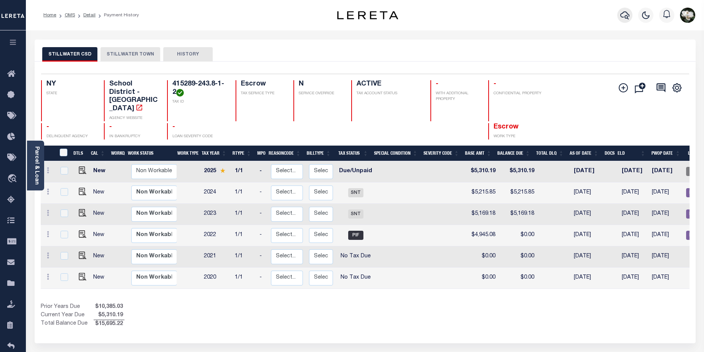
click at [621, 15] on icon "button" at bounding box center [624, 15] width 9 height 8
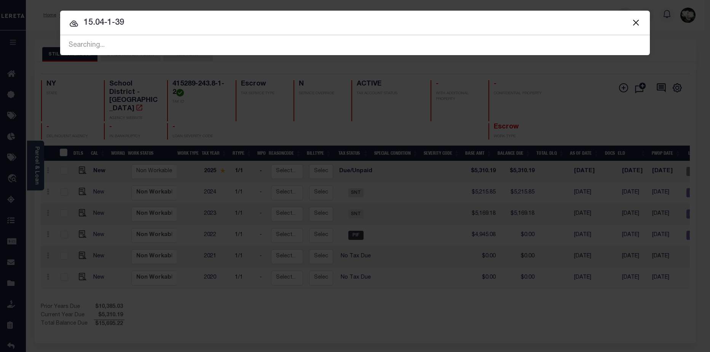
type input "15.04-1-39"
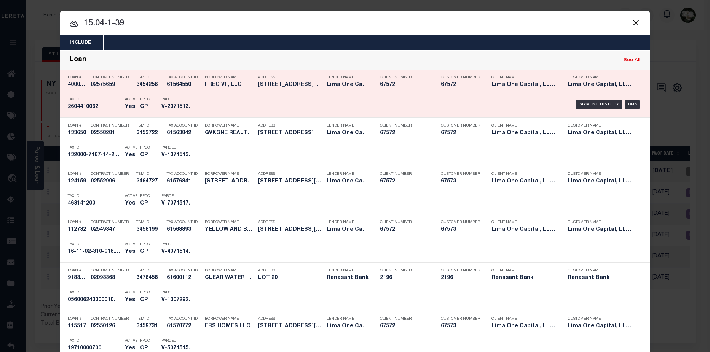
click at [285, 80] on p "Address" at bounding box center [290, 77] width 65 height 5
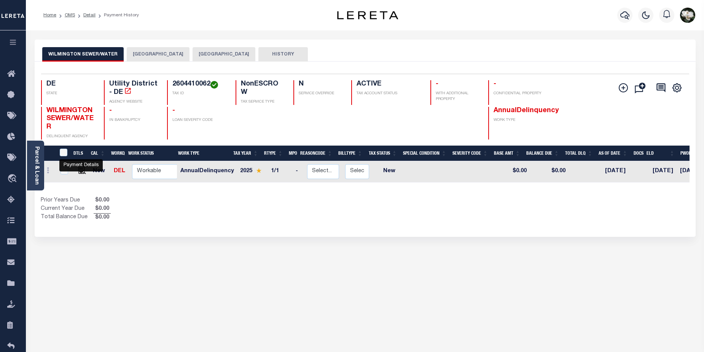
drag, startPoint x: 81, startPoint y: 169, endPoint x: 199, endPoint y: 175, distance: 118.5
click at [81, 169] on img "" at bounding box center [82, 171] width 8 height 8
checkbox input "true"
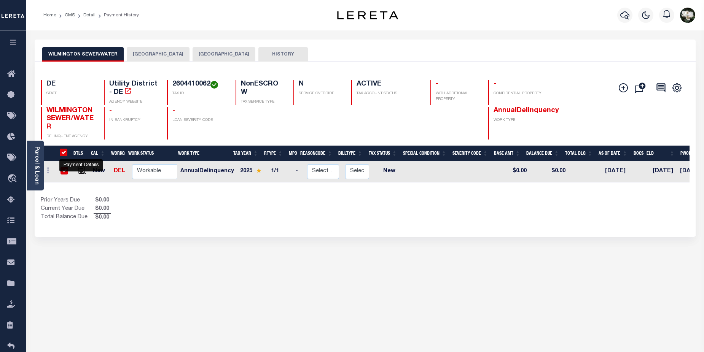
checkbox input "true"
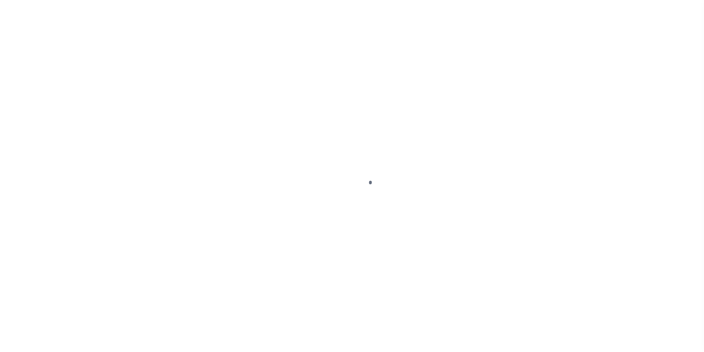
select select "NW2"
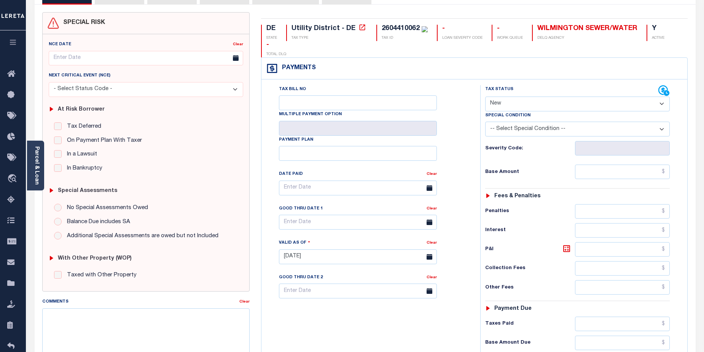
scroll to position [56, 0]
